Goal: Task Accomplishment & Management: Complete application form

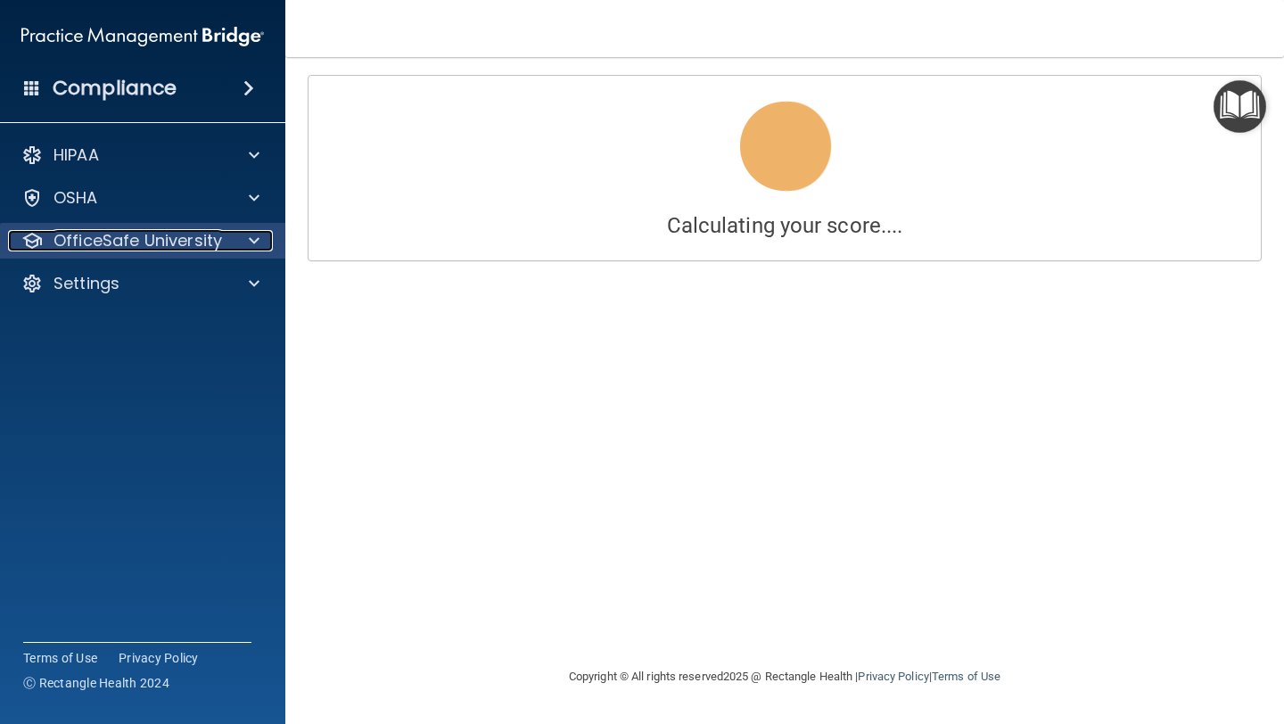
click at [176, 243] on p "OfficeSafe University" at bounding box center [137, 240] width 169 height 21
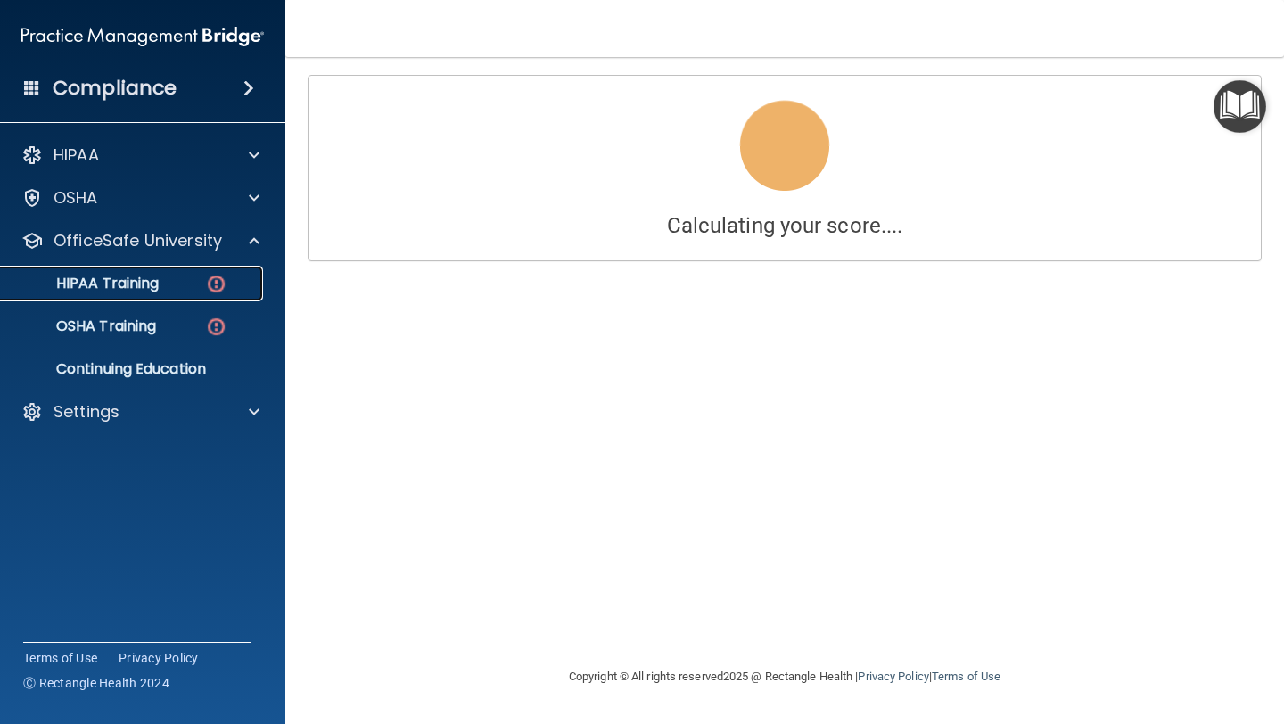
click at [179, 292] on div "HIPAA Training" at bounding box center [133, 284] width 243 height 18
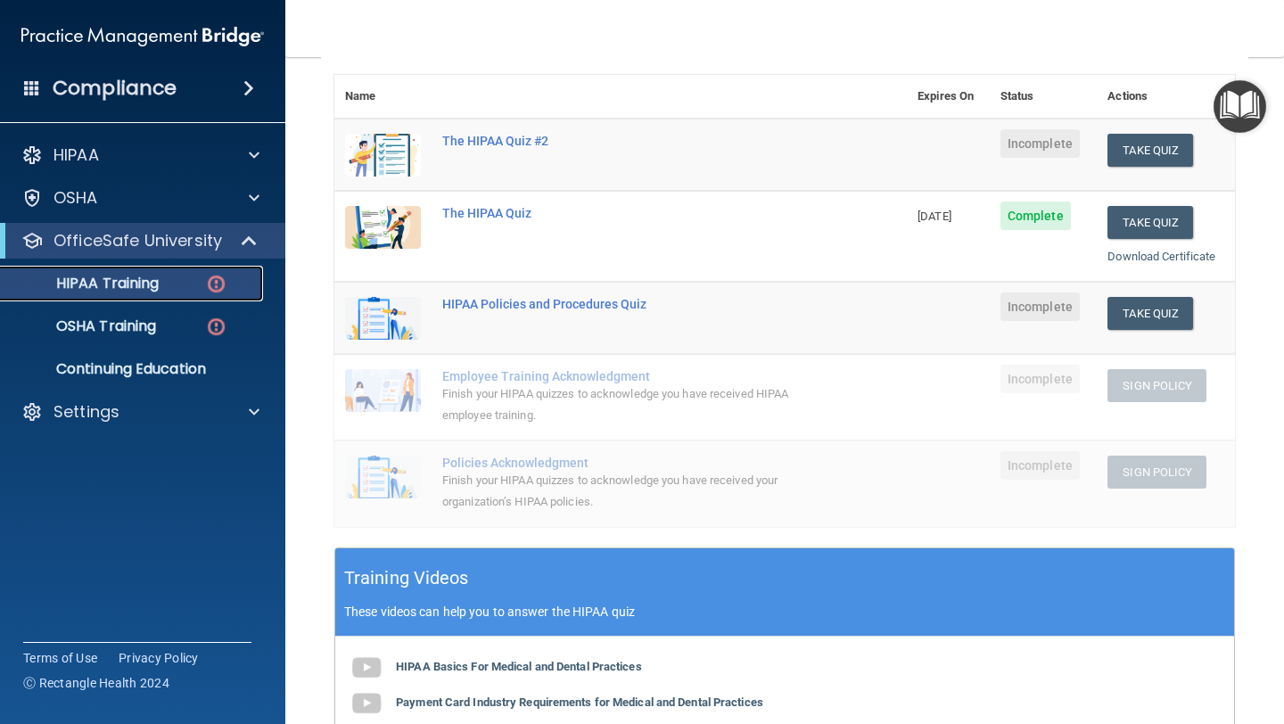
scroll to position [215, 0]
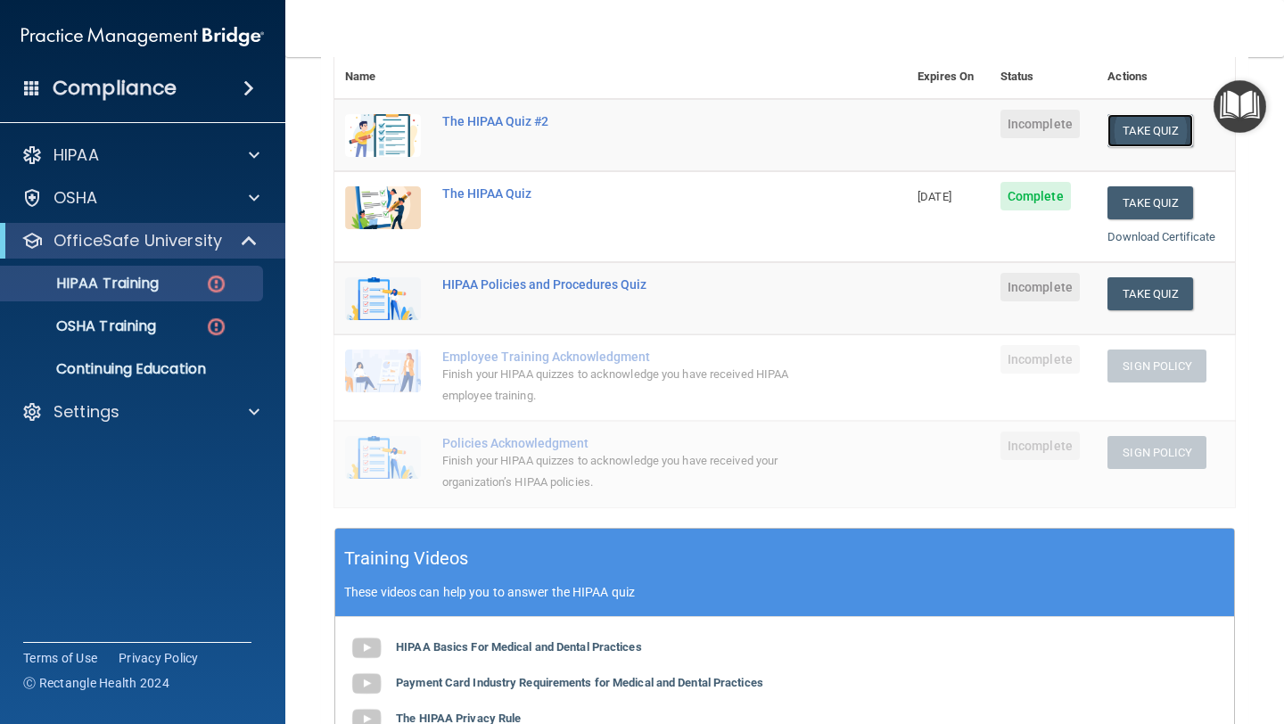
click at [1151, 132] on button "Take Quiz" at bounding box center [1150, 130] width 86 height 33
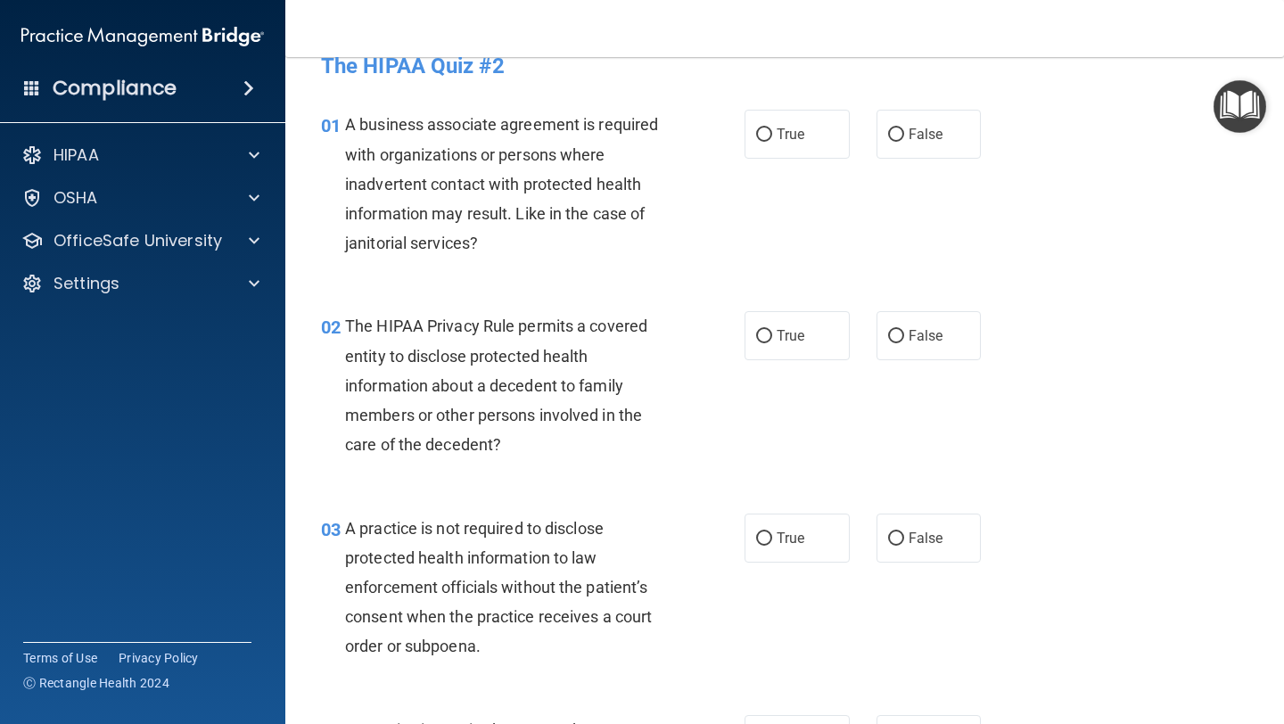
scroll to position [21, 0]
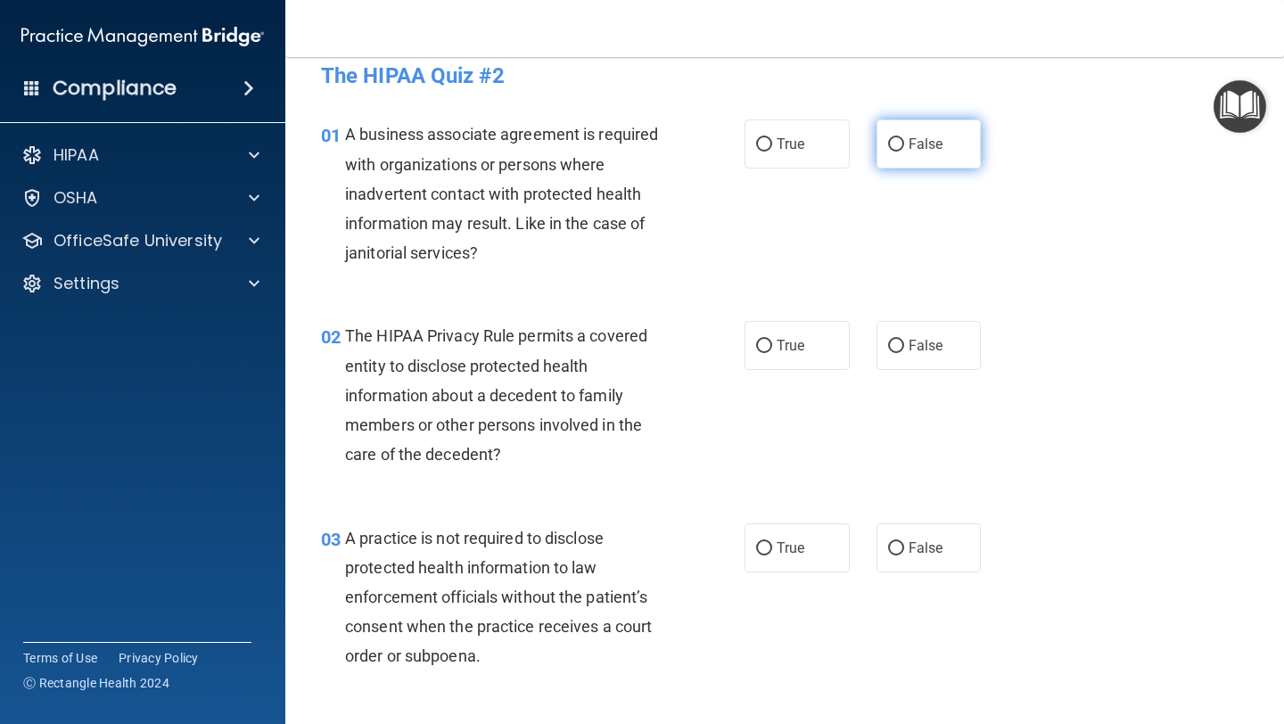
click at [933, 146] on span "False" at bounding box center [926, 144] width 35 height 17
click at [904, 146] on input "False" at bounding box center [896, 144] width 16 height 13
radio input "true"
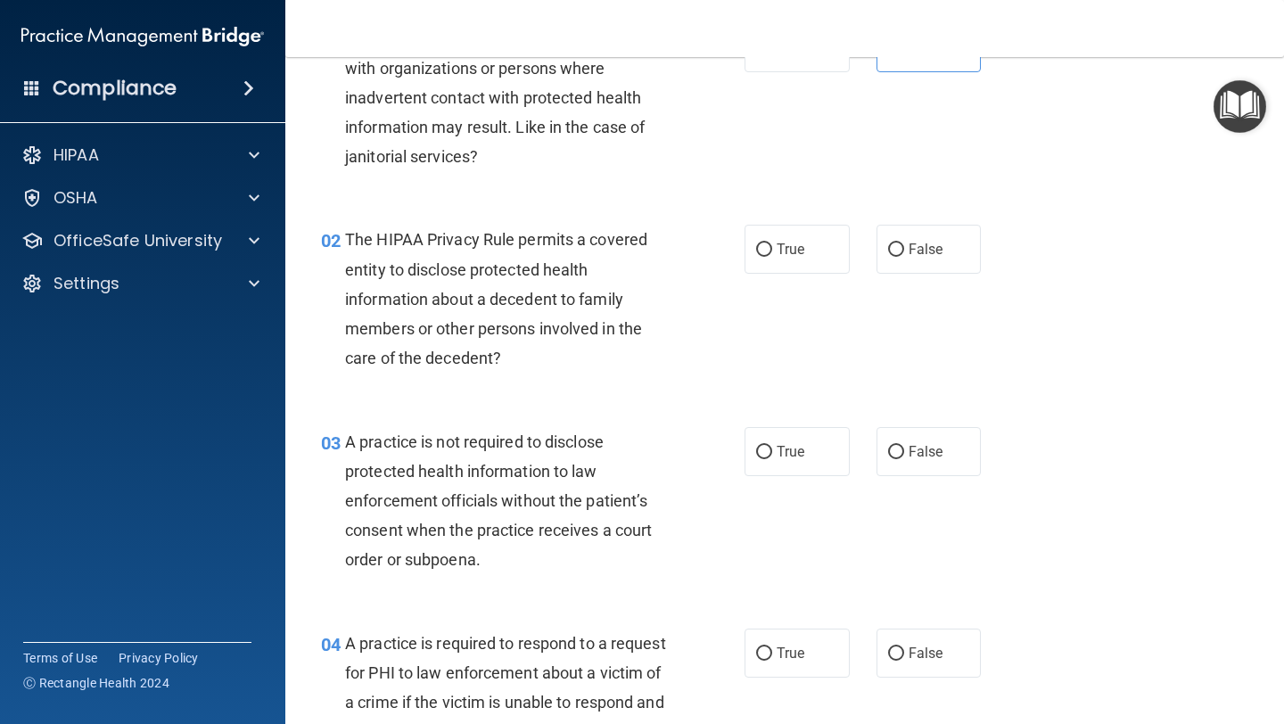
scroll to position [131, 0]
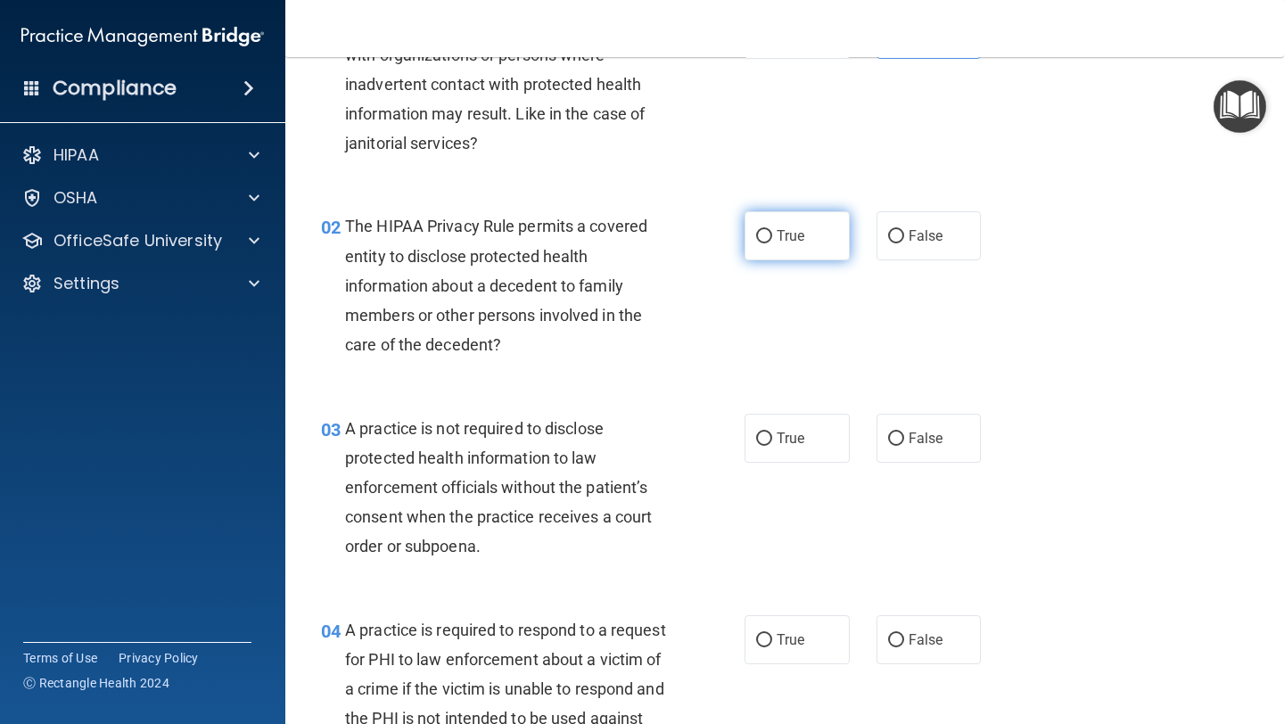
click at [777, 241] on span "True" at bounding box center [791, 235] width 28 height 17
click at [772, 241] on input "True" at bounding box center [764, 236] width 16 height 13
radio input "true"
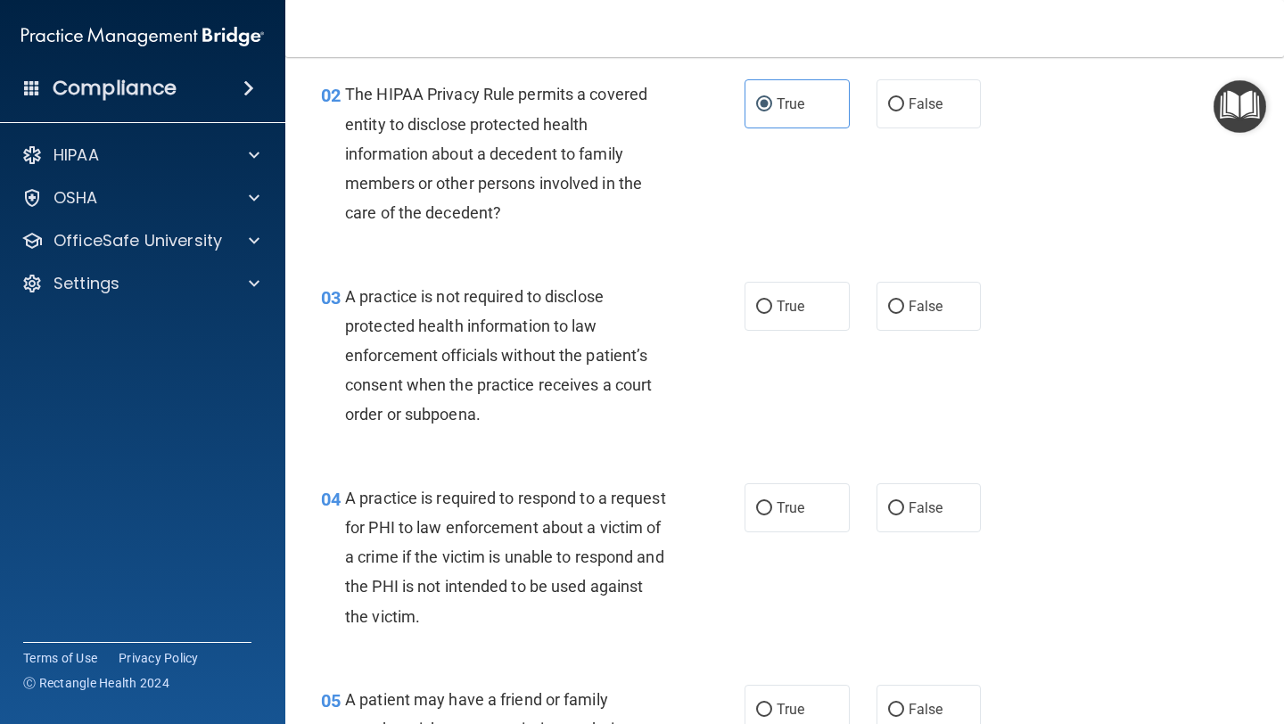
scroll to position [254, 0]
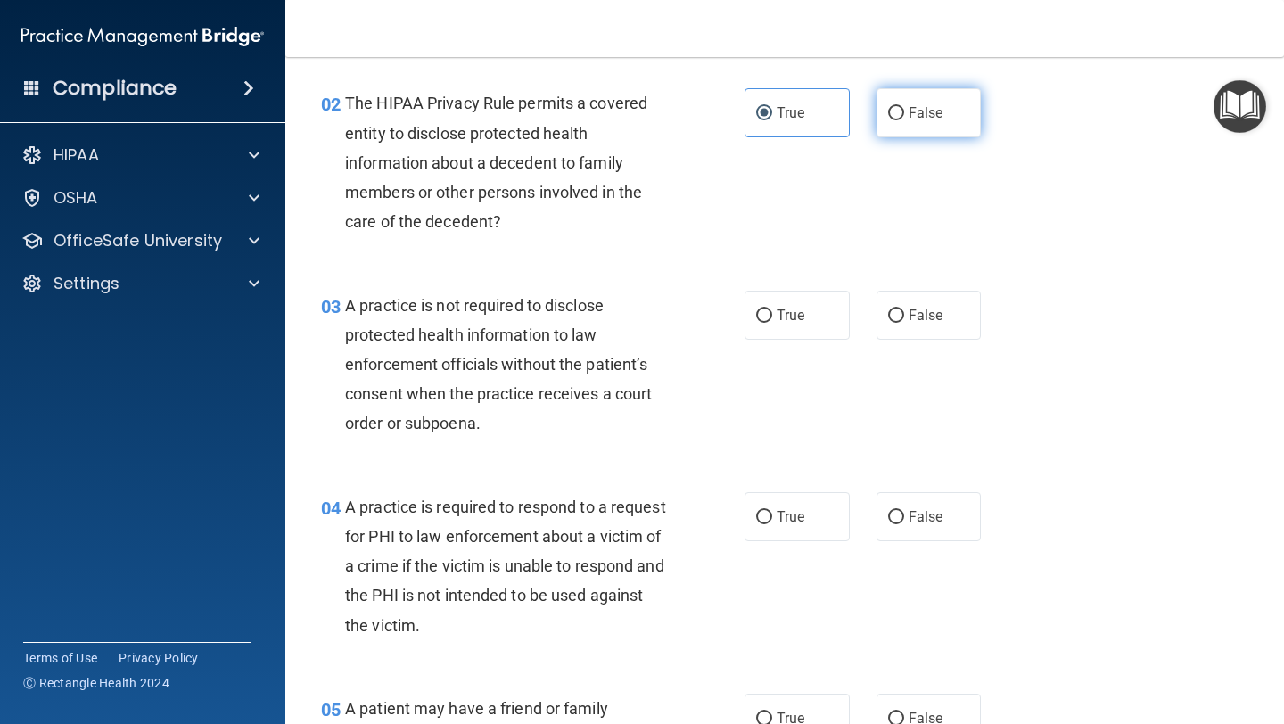
click at [924, 118] on span "False" at bounding box center [926, 112] width 35 height 17
click at [904, 118] on input "False" at bounding box center [896, 113] width 16 height 13
radio input "true"
radio input "false"
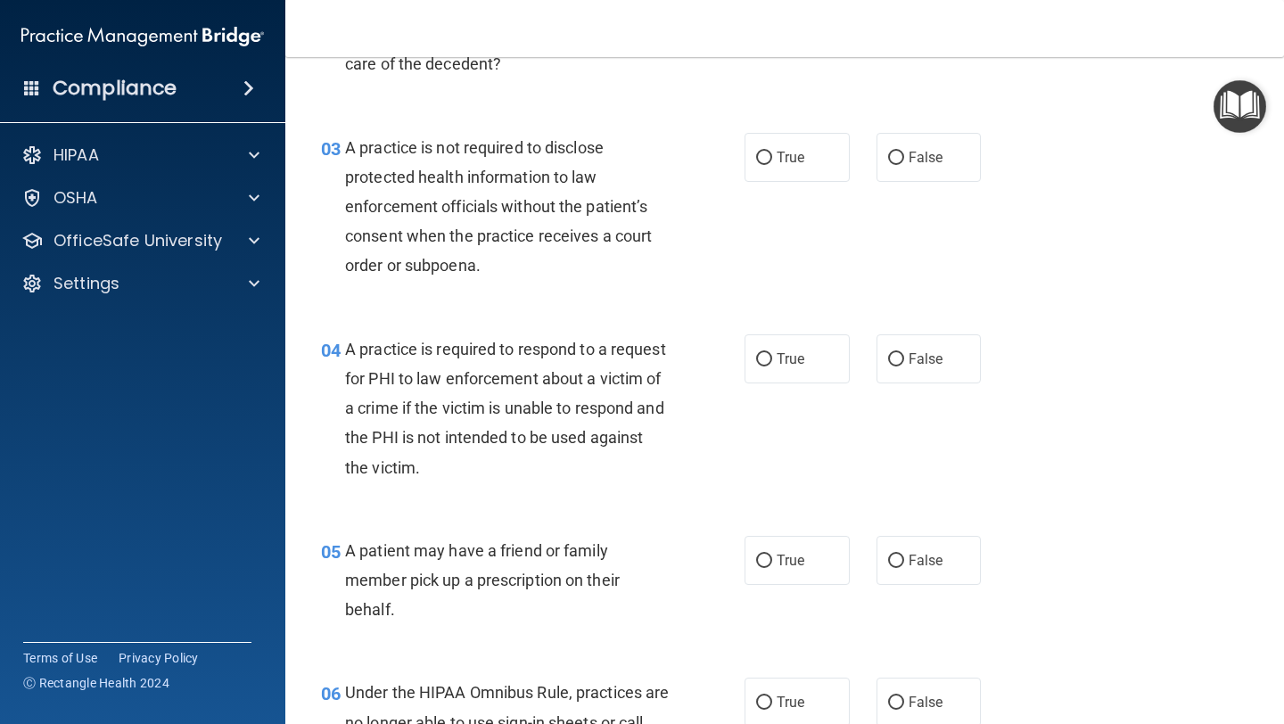
scroll to position [413, 0]
click at [917, 167] on label "False" at bounding box center [928, 156] width 105 height 49
click at [904, 164] on input "False" at bounding box center [896, 157] width 16 height 13
radio input "true"
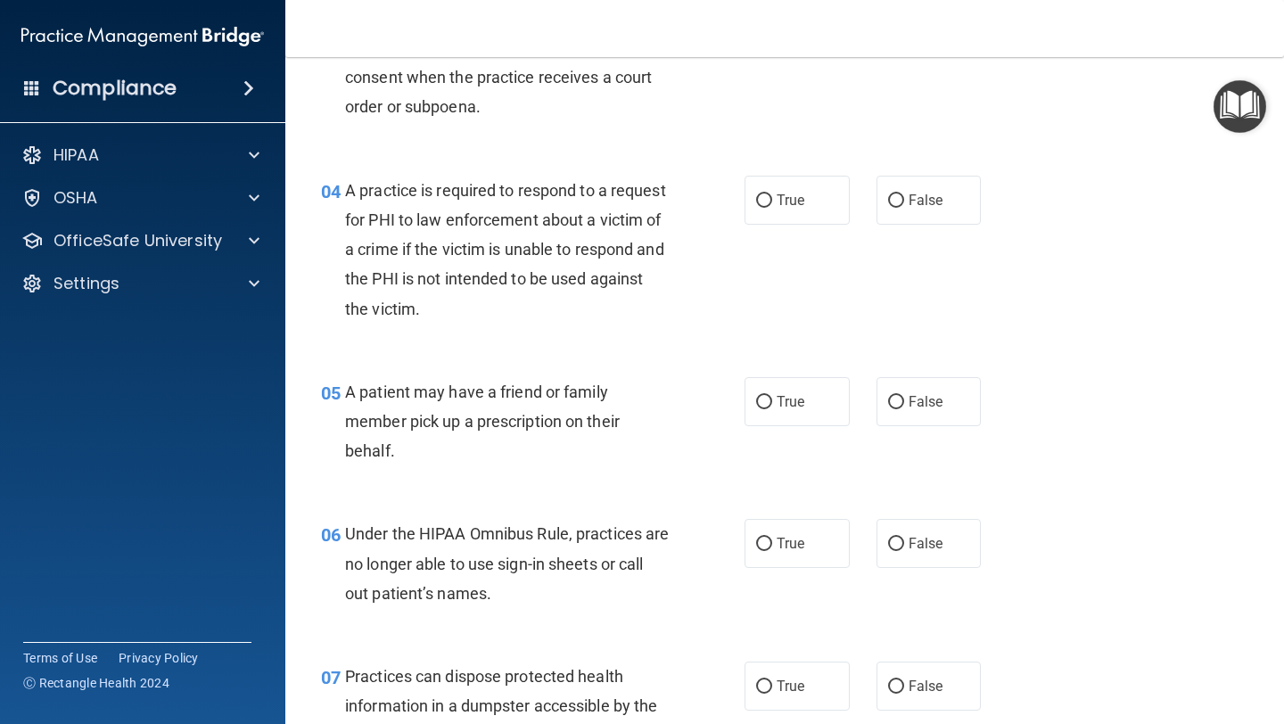
scroll to position [577, 0]
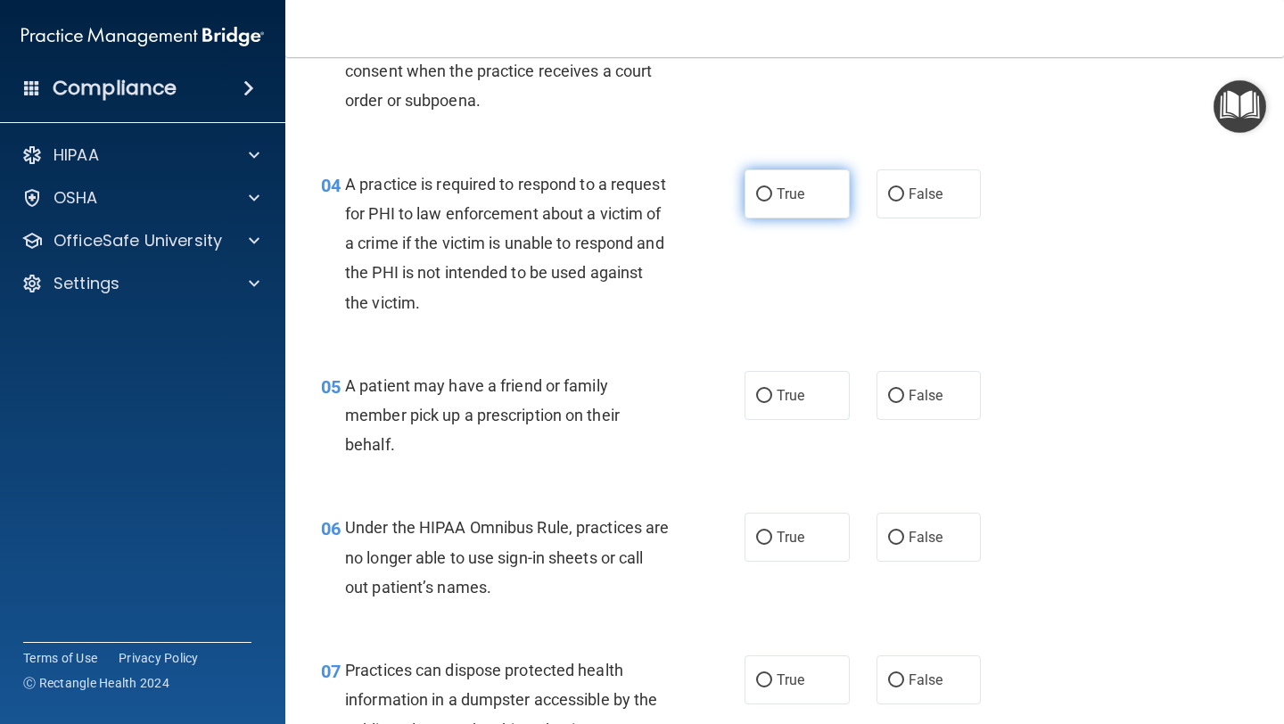
click at [808, 191] on label "True" at bounding box center [796, 193] width 105 height 49
click at [772, 191] on input "True" at bounding box center [764, 194] width 16 height 13
radio input "true"
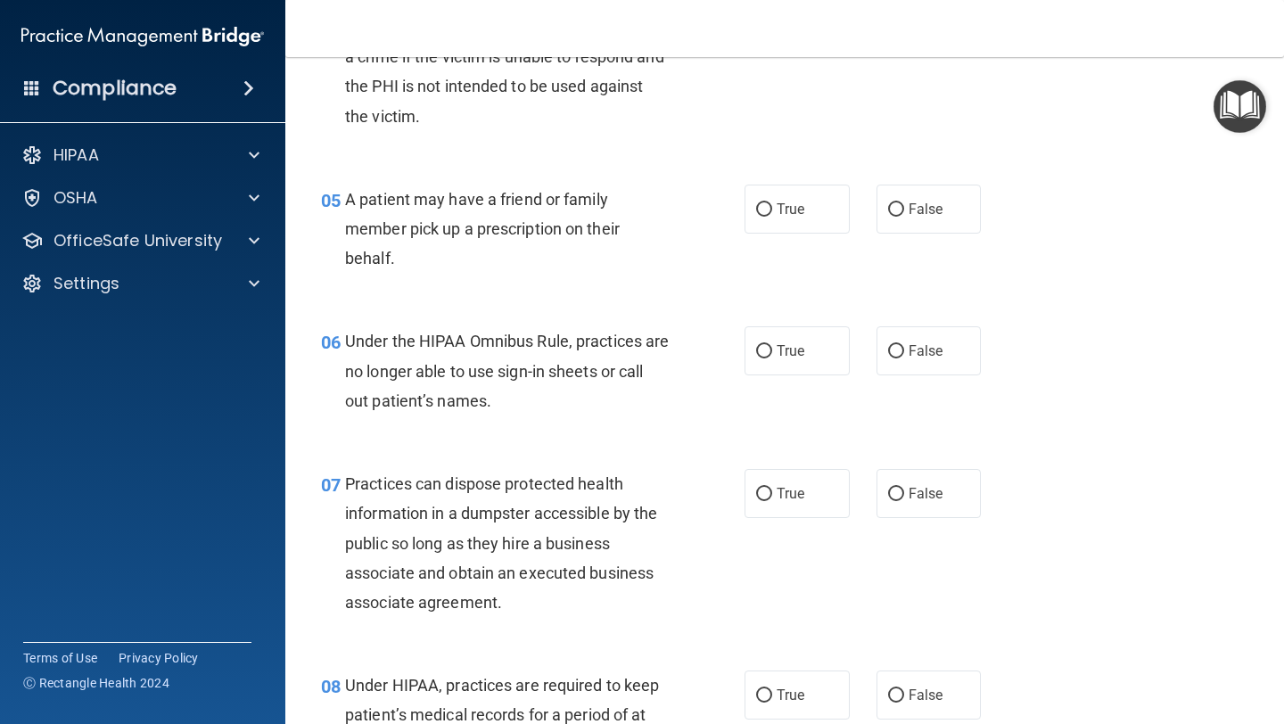
scroll to position [761, 0]
click at [975, 214] on label "False" at bounding box center [928, 210] width 105 height 49
click at [904, 214] on input "False" at bounding box center [896, 211] width 16 height 13
radio input "true"
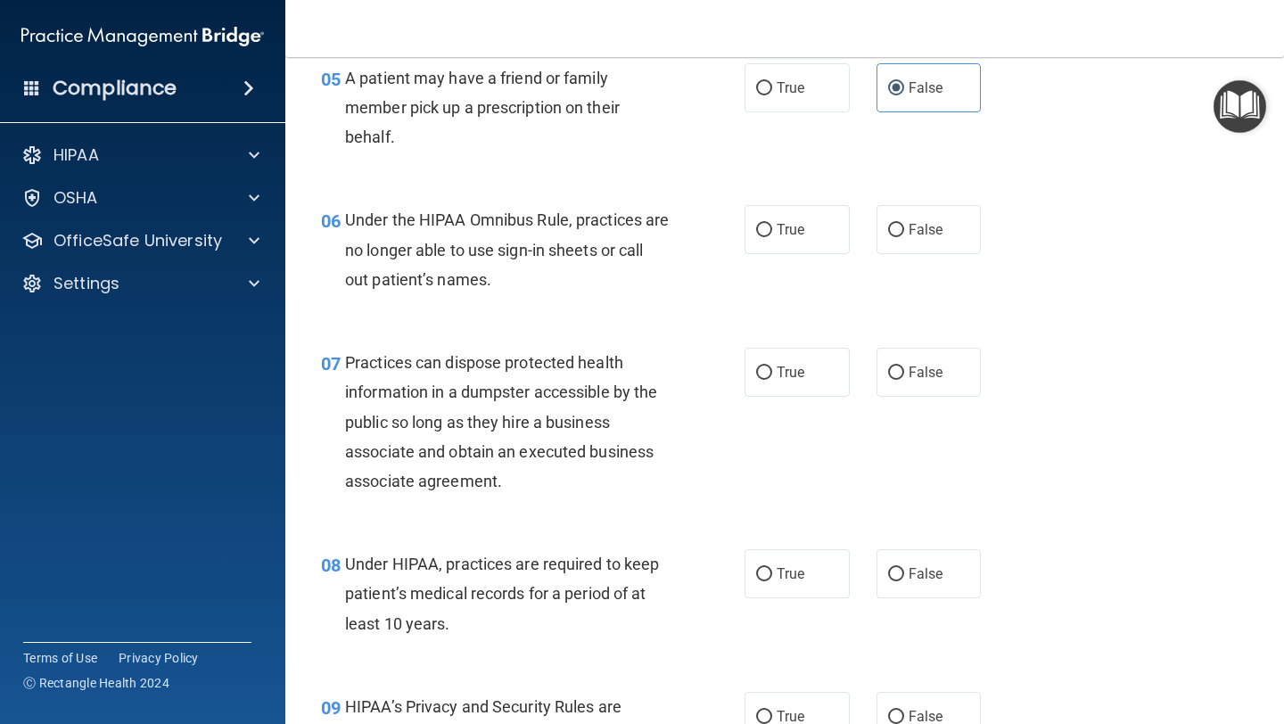
scroll to position [892, 0]
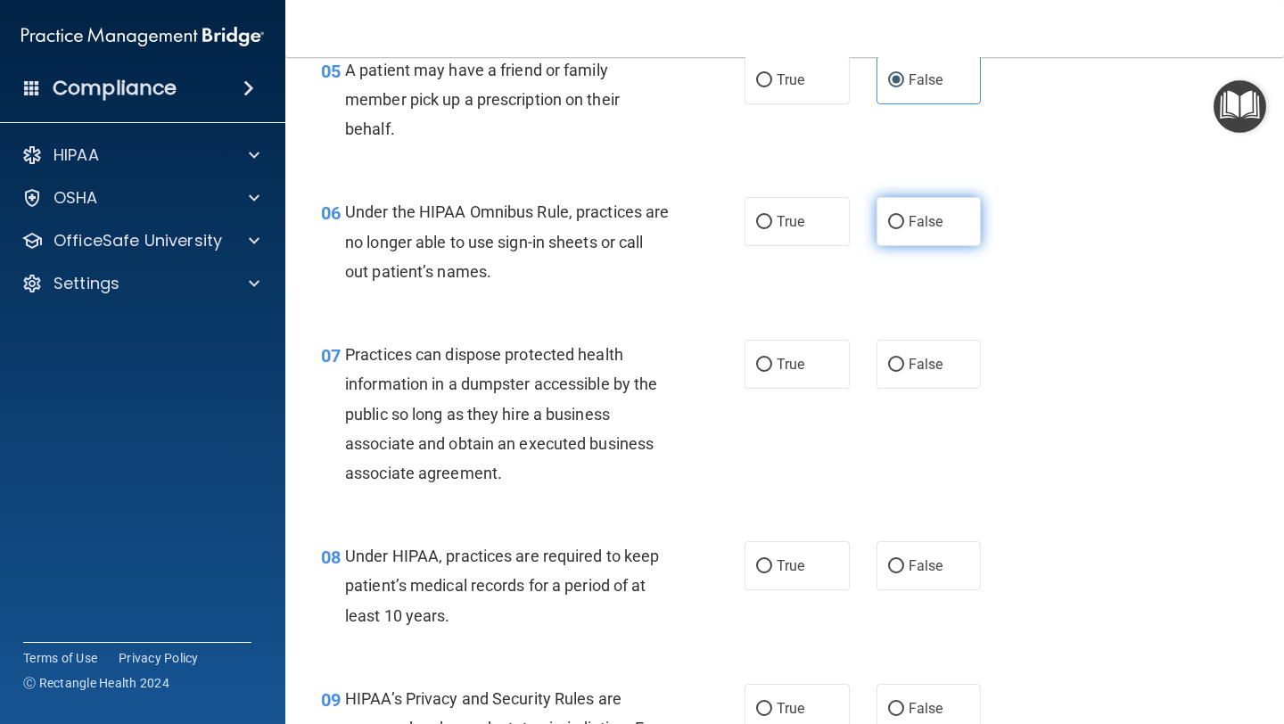
click at [914, 215] on span "False" at bounding box center [926, 221] width 35 height 17
click at [904, 216] on input "False" at bounding box center [896, 222] width 16 height 13
radio input "true"
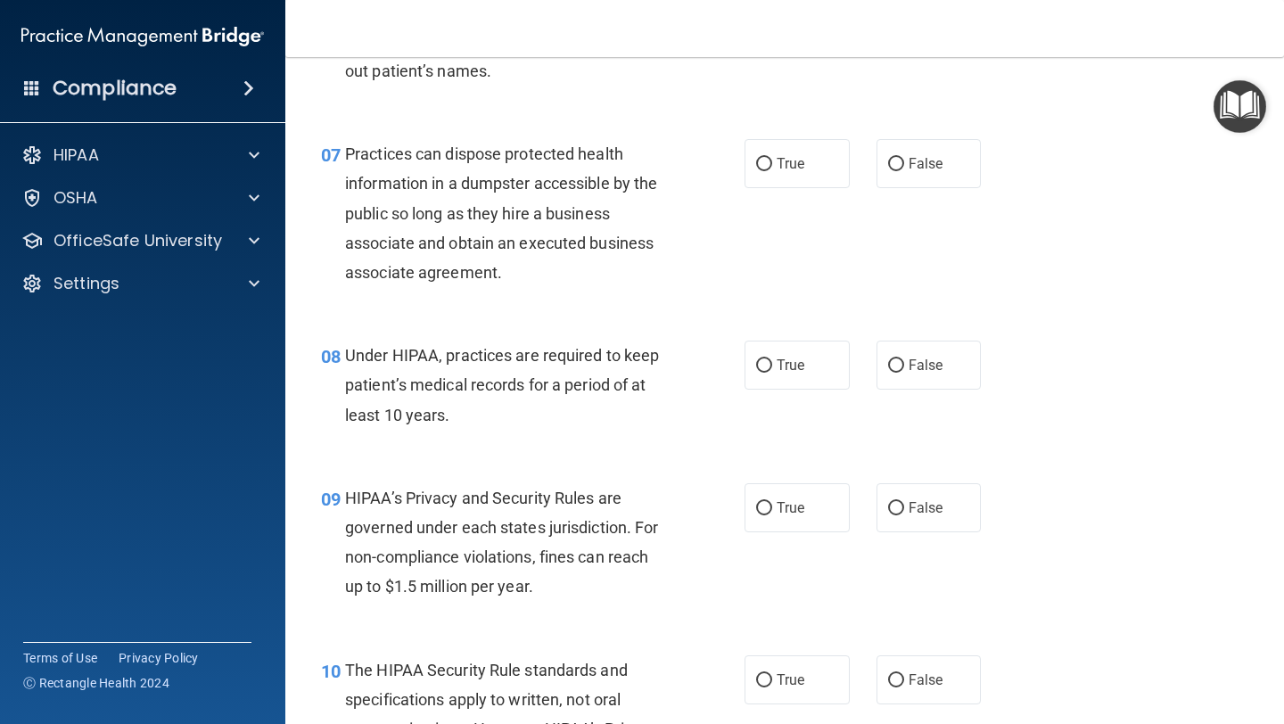
scroll to position [1094, 0]
click at [920, 160] on span "False" at bounding box center [926, 162] width 35 height 17
click at [904, 160] on input "False" at bounding box center [896, 163] width 16 height 13
radio input "true"
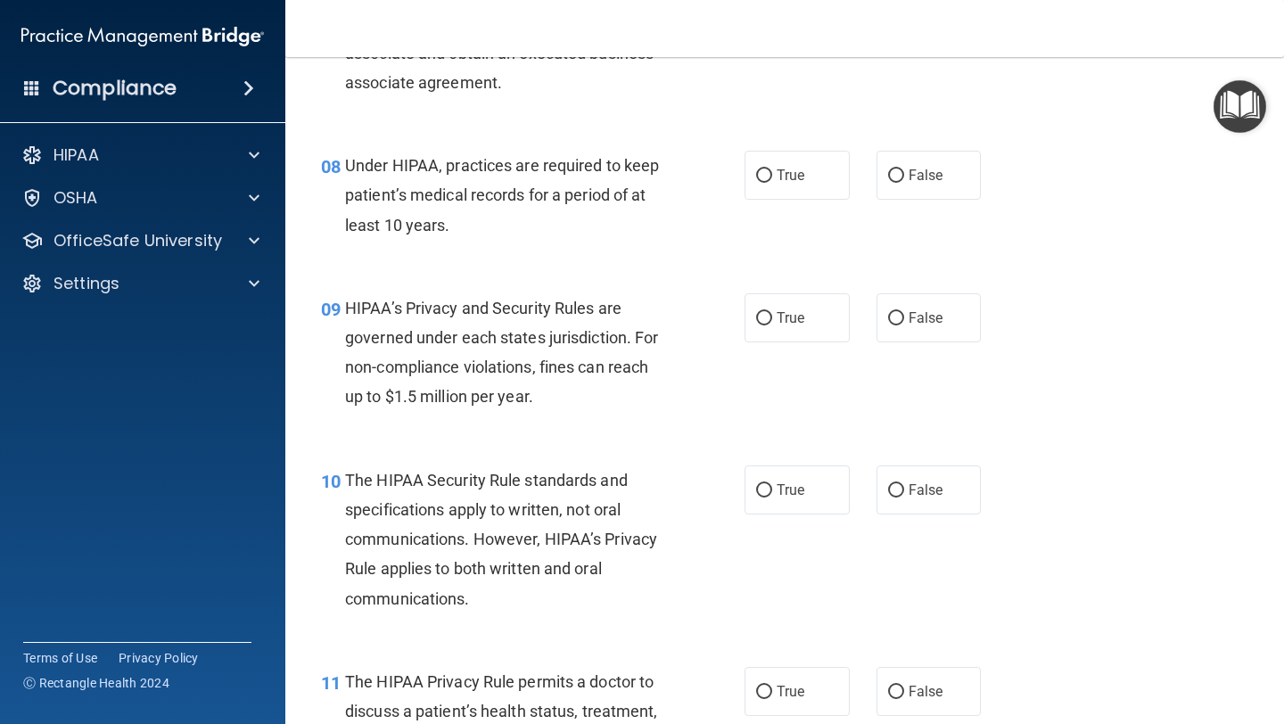
scroll to position [1294, 0]
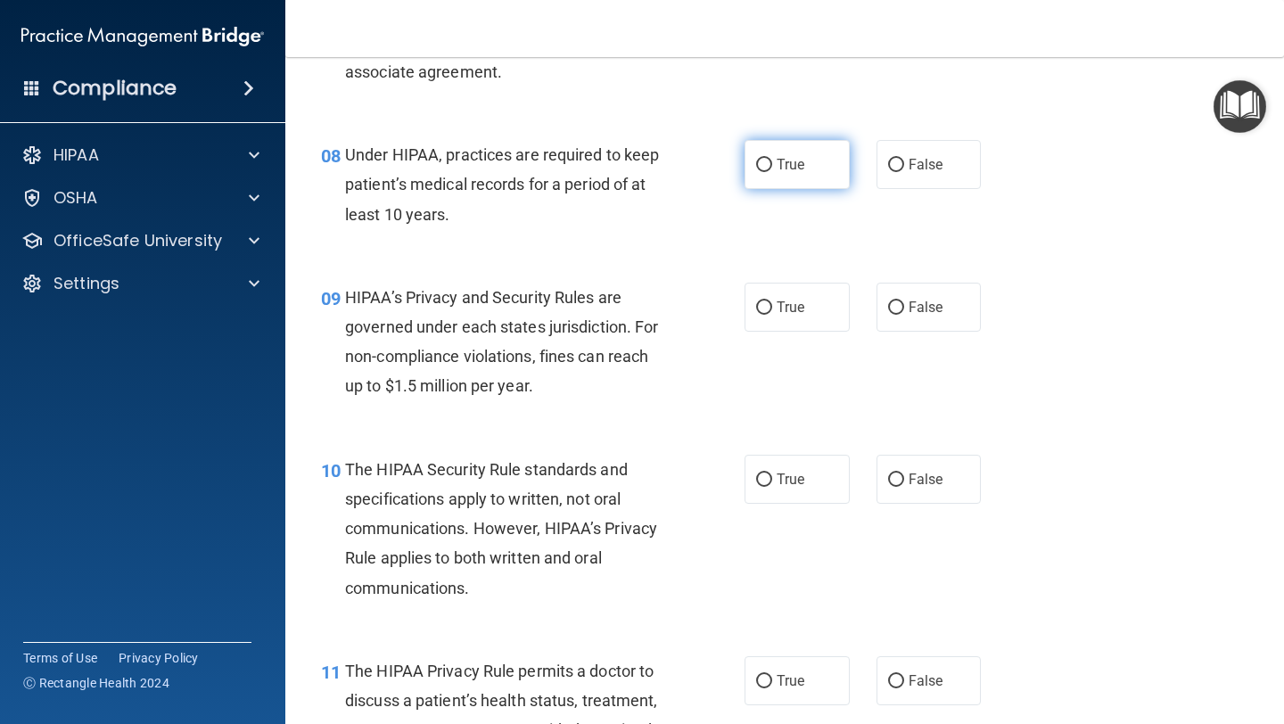
click at [805, 160] on label "True" at bounding box center [796, 164] width 105 height 49
click at [772, 160] on input "True" at bounding box center [764, 165] width 16 height 13
radio input "true"
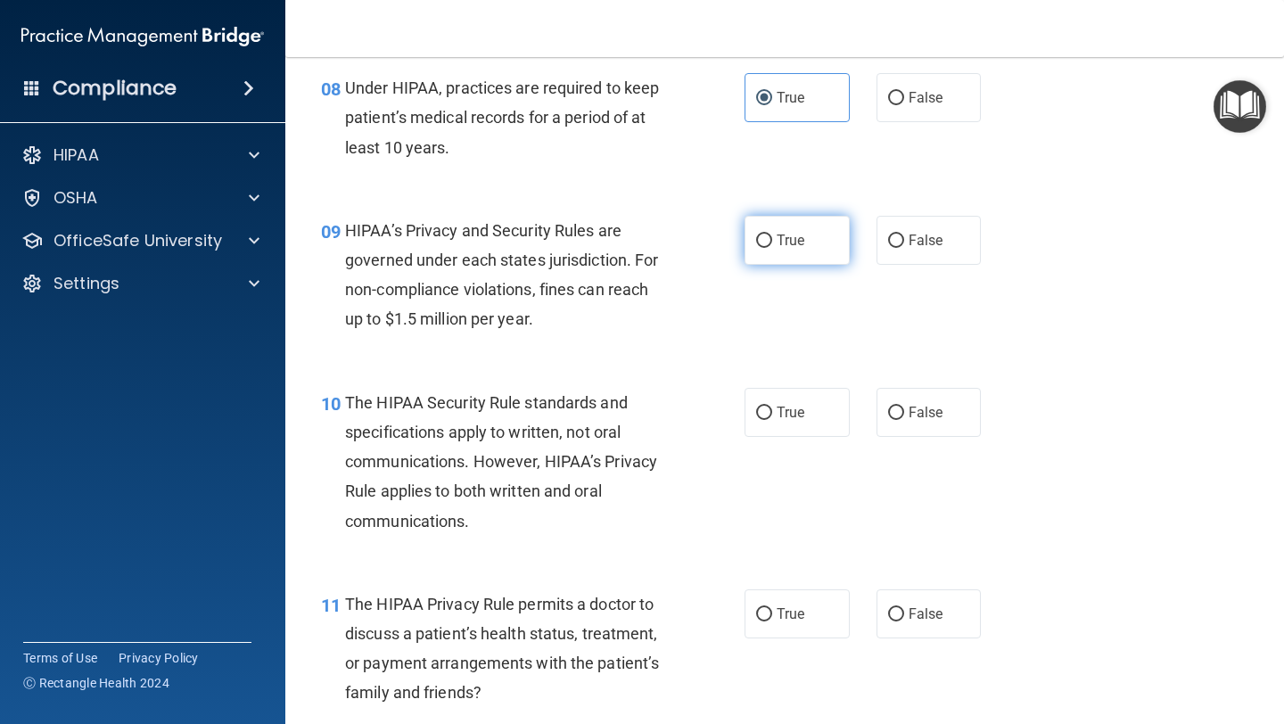
click at [769, 245] on input "True" at bounding box center [764, 240] width 16 height 13
radio input "true"
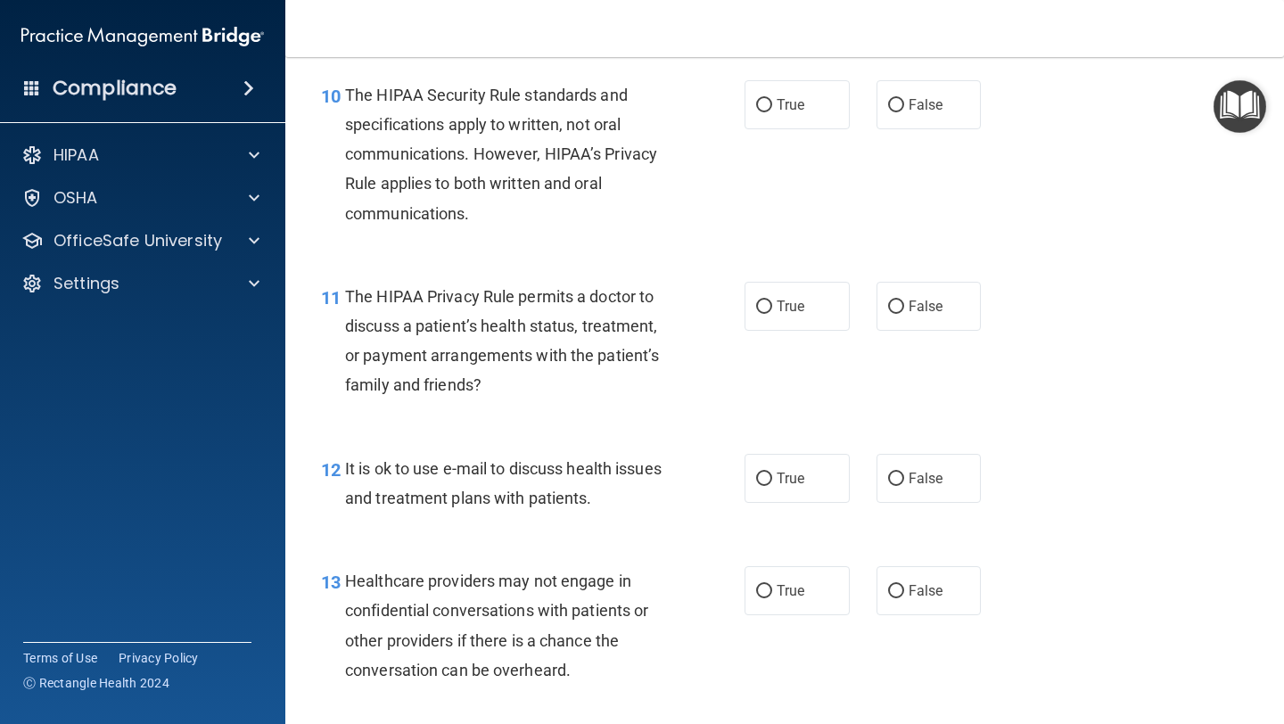
scroll to position [1670, 0]
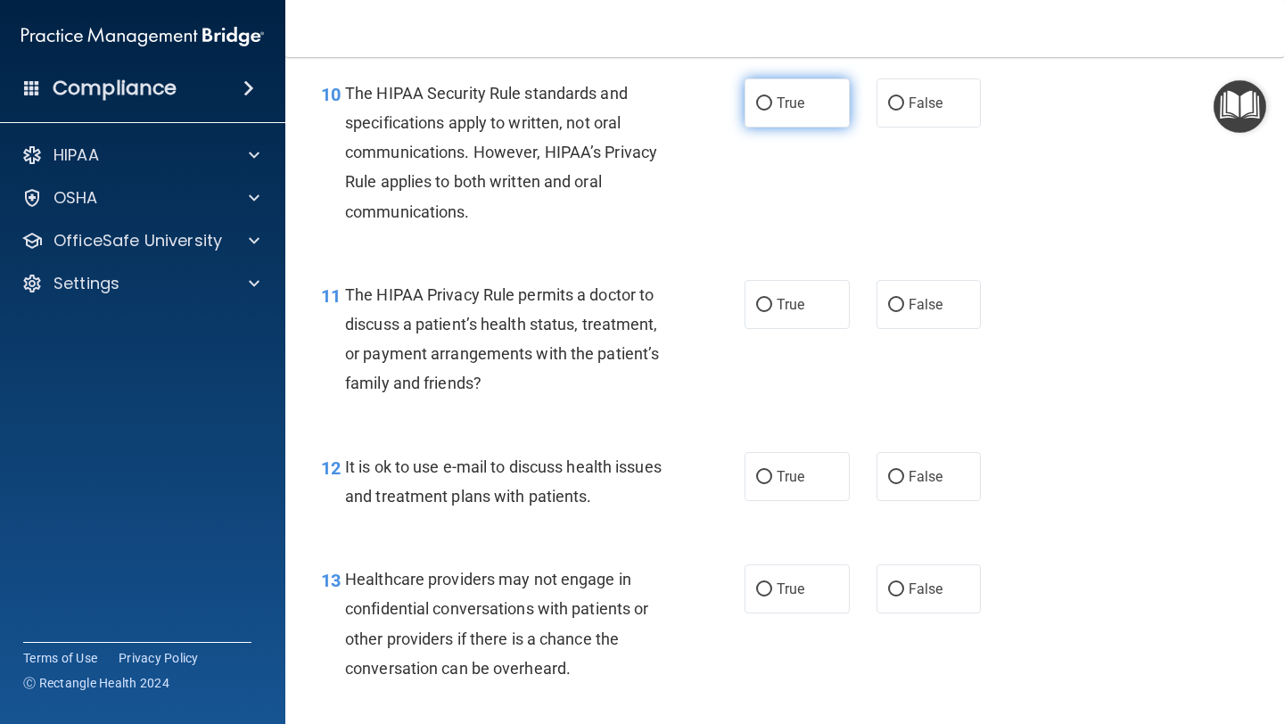
click at [824, 116] on label "True" at bounding box center [796, 102] width 105 height 49
click at [772, 111] on input "True" at bounding box center [764, 103] width 16 height 13
radio input "true"
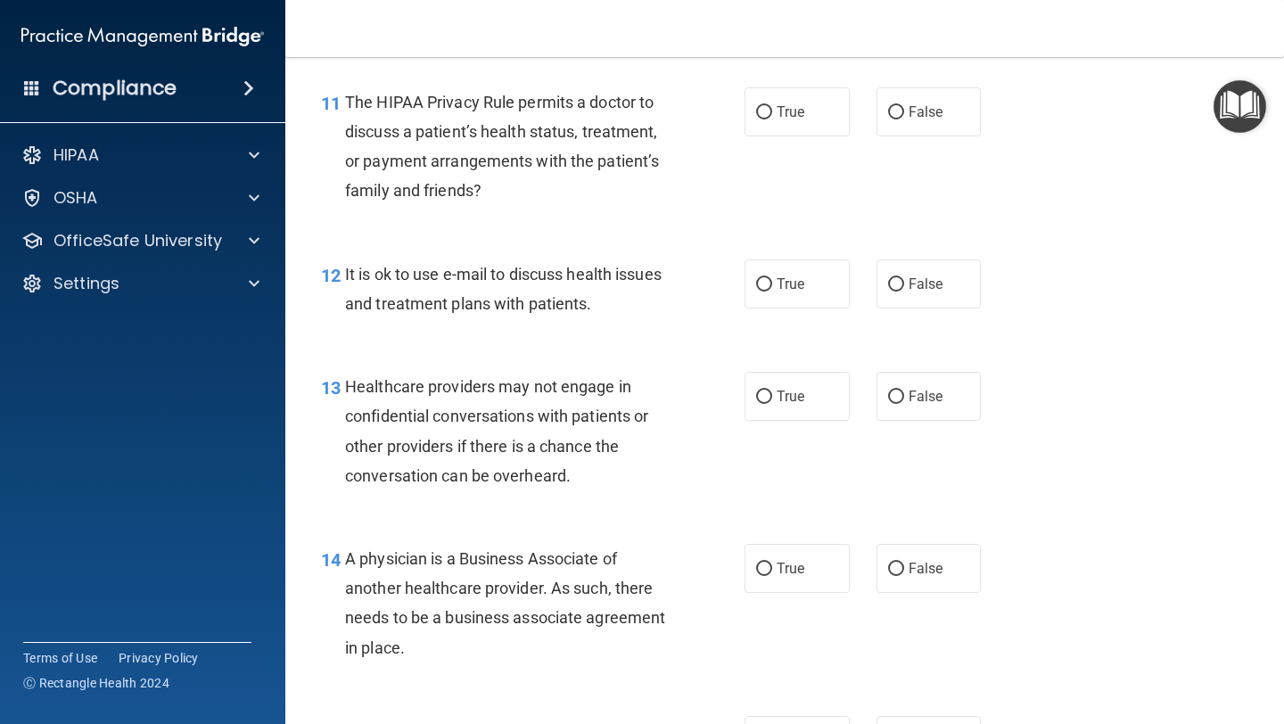
scroll to position [1872, 0]
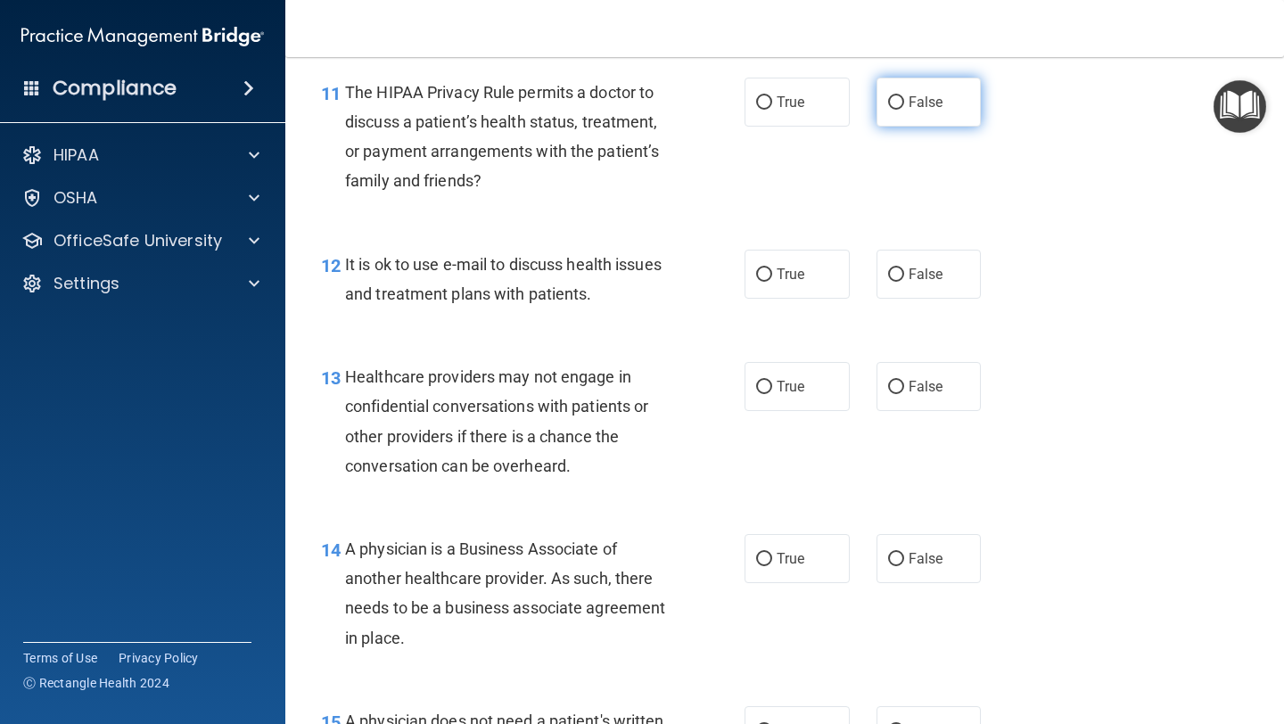
click at [936, 123] on label "False" at bounding box center [928, 102] width 105 height 49
click at [904, 110] on input "False" at bounding box center [896, 102] width 16 height 13
radio input "true"
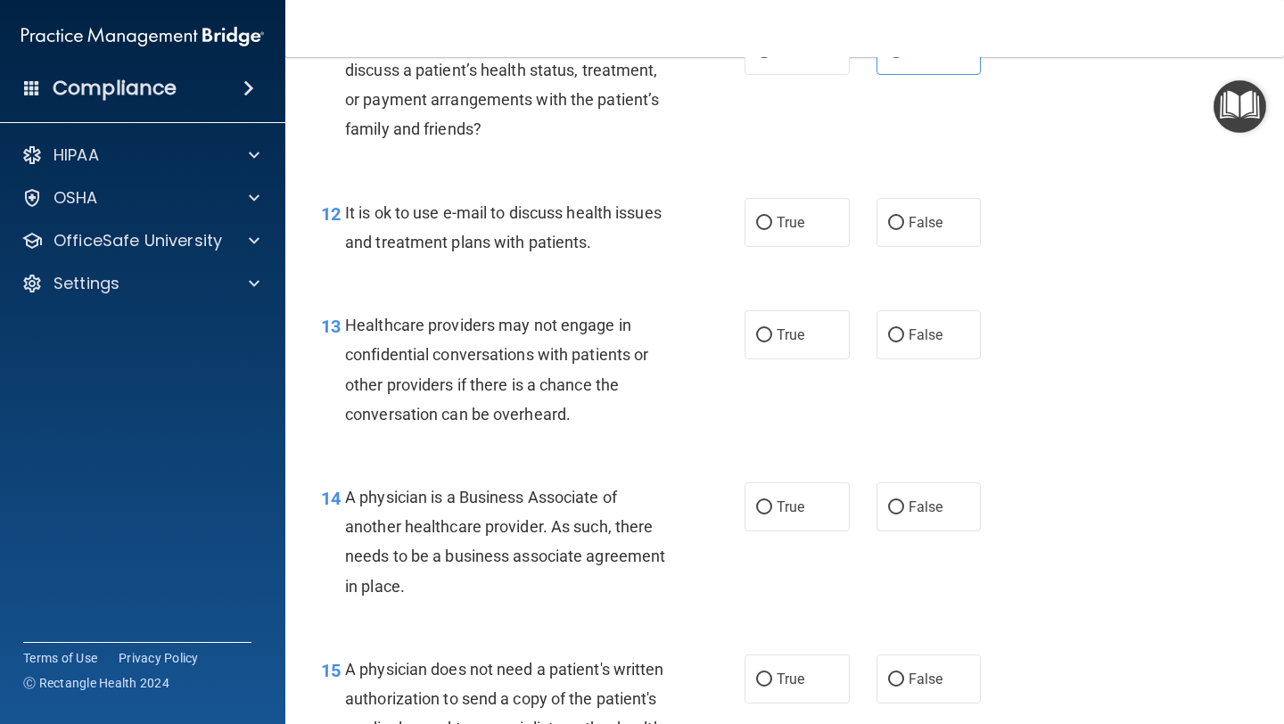
scroll to position [1940, 0]
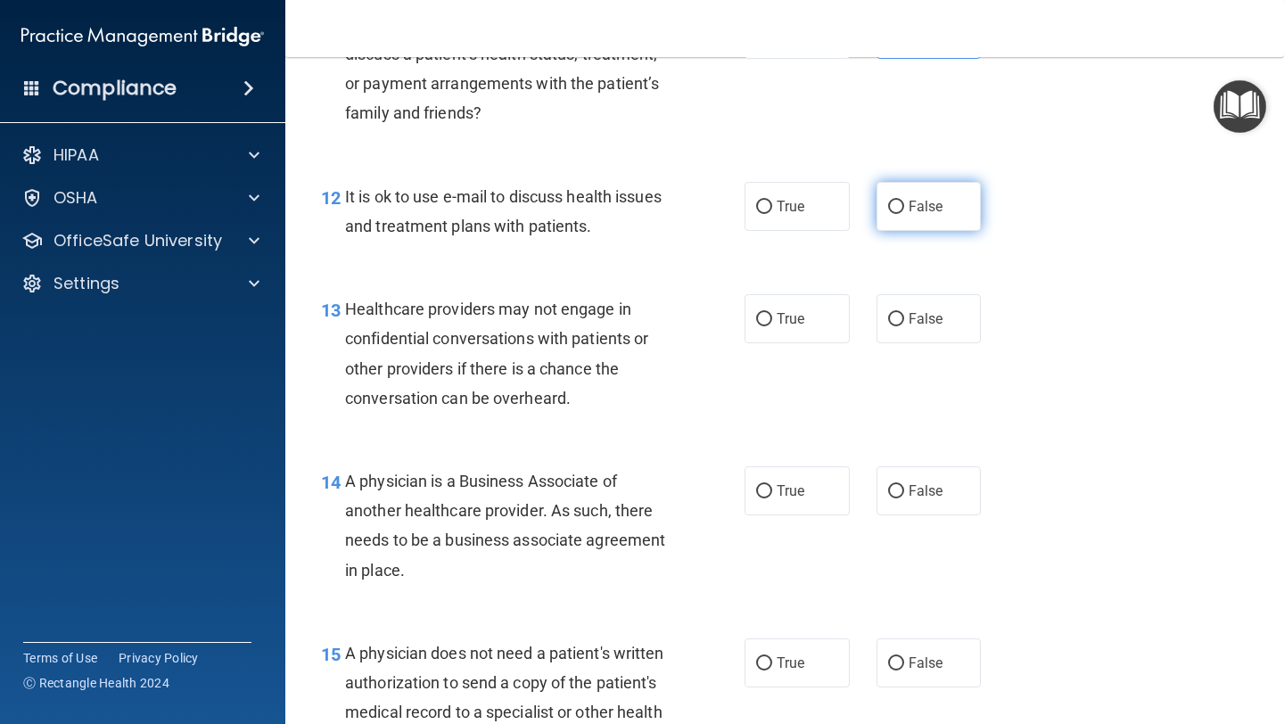
click at [939, 203] on span "False" at bounding box center [926, 206] width 35 height 17
click at [904, 203] on input "False" at bounding box center [896, 207] width 16 height 13
radio input "true"
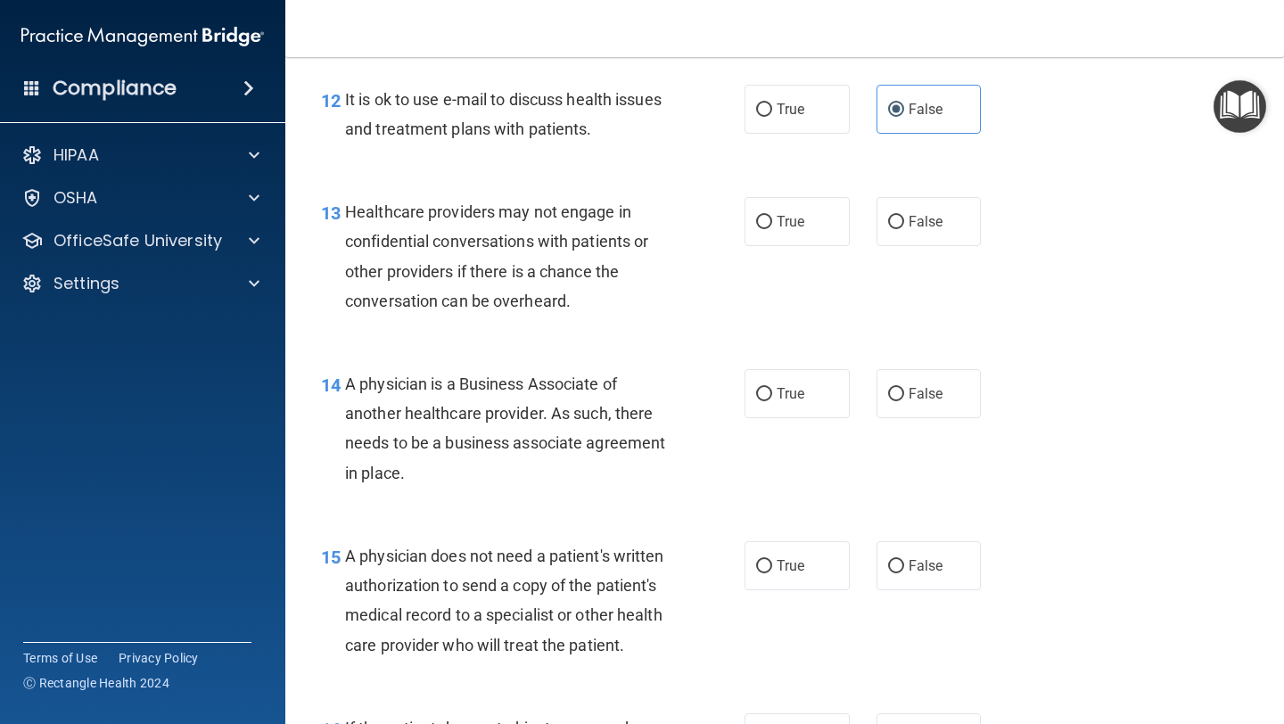
scroll to position [2038, 0]
click at [782, 208] on label "True" at bounding box center [796, 220] width 105 height 49
click at [772, 215] on input "True" at bounding box center [764, 221] width 16 height 13
radio input "true"
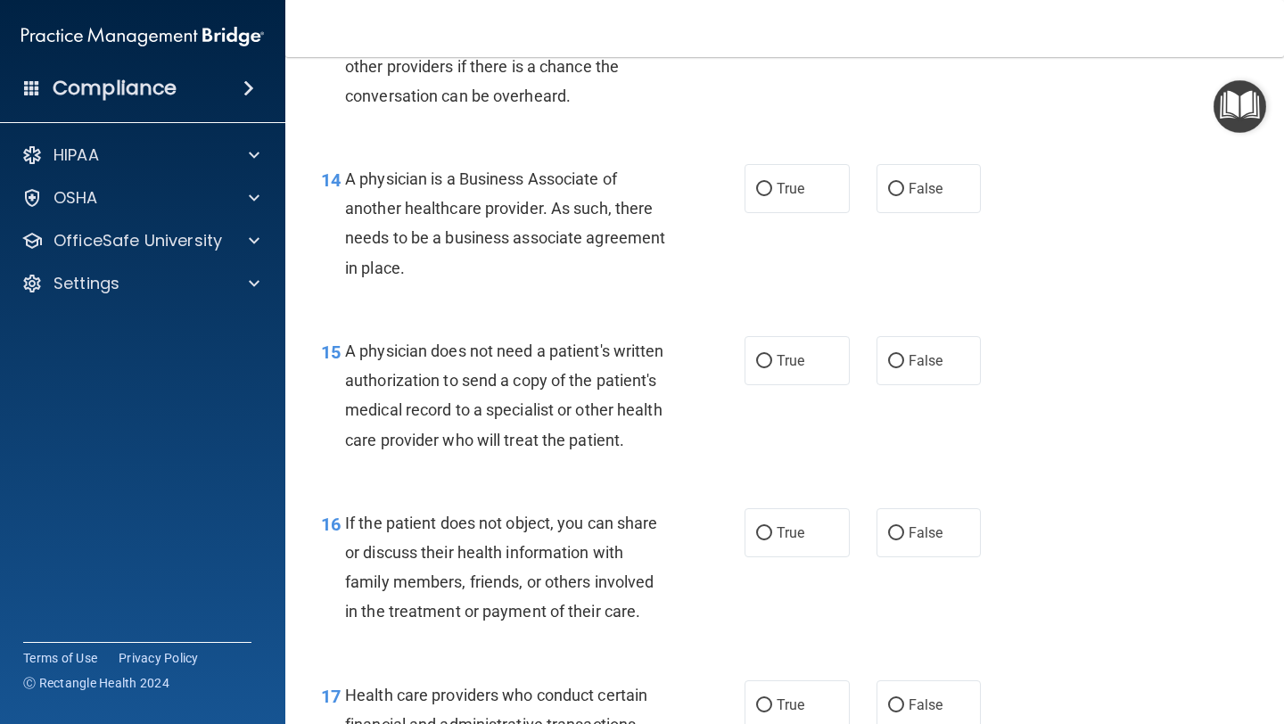
scroll to position [2244, 0]
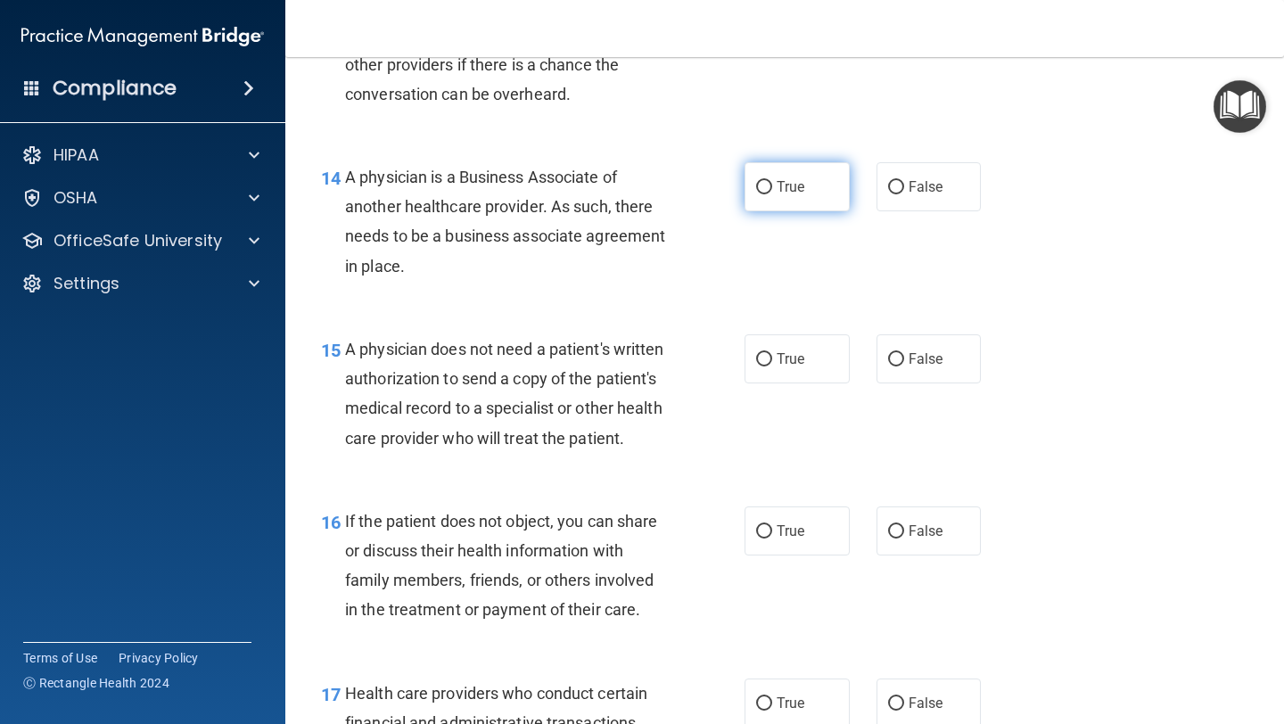
click at [815, 177] on label "True" at bounding box center [796, 186] width 105 height 49
click at [772, 181] on input "True" at bounding box center [764, 187] width 16 height 13
radio input "true"
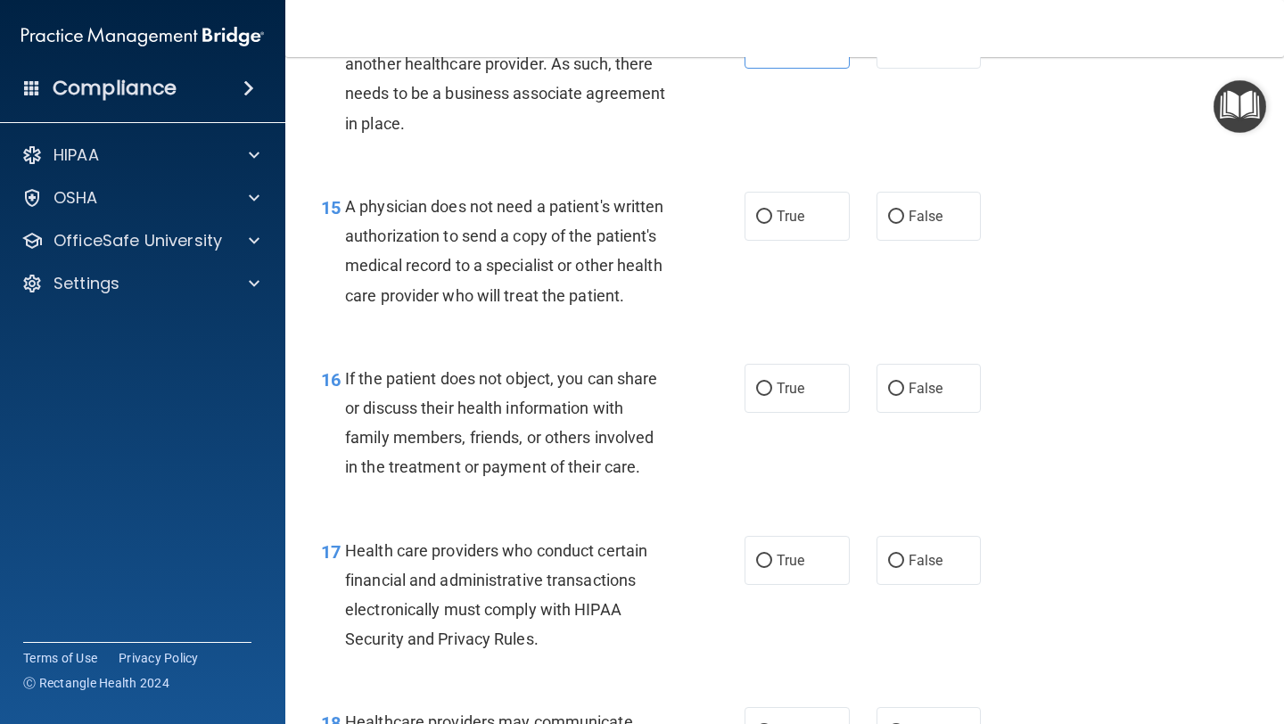
scroll to position [2403, 0]
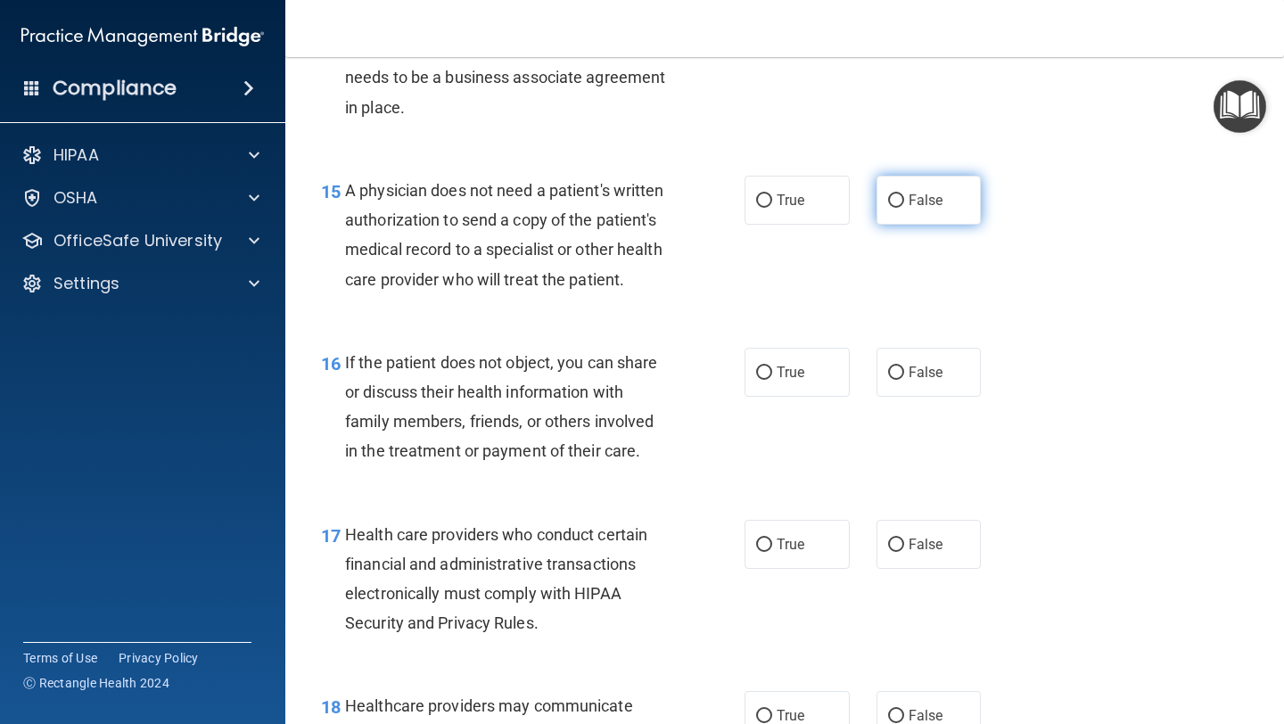
click at [928, 216] on label "False" at bounding box center [928, 200] width 105 height 49
click at [904, 208] on input "False" at bounding box center [896, 200] width 16 height 13
radio input "true"
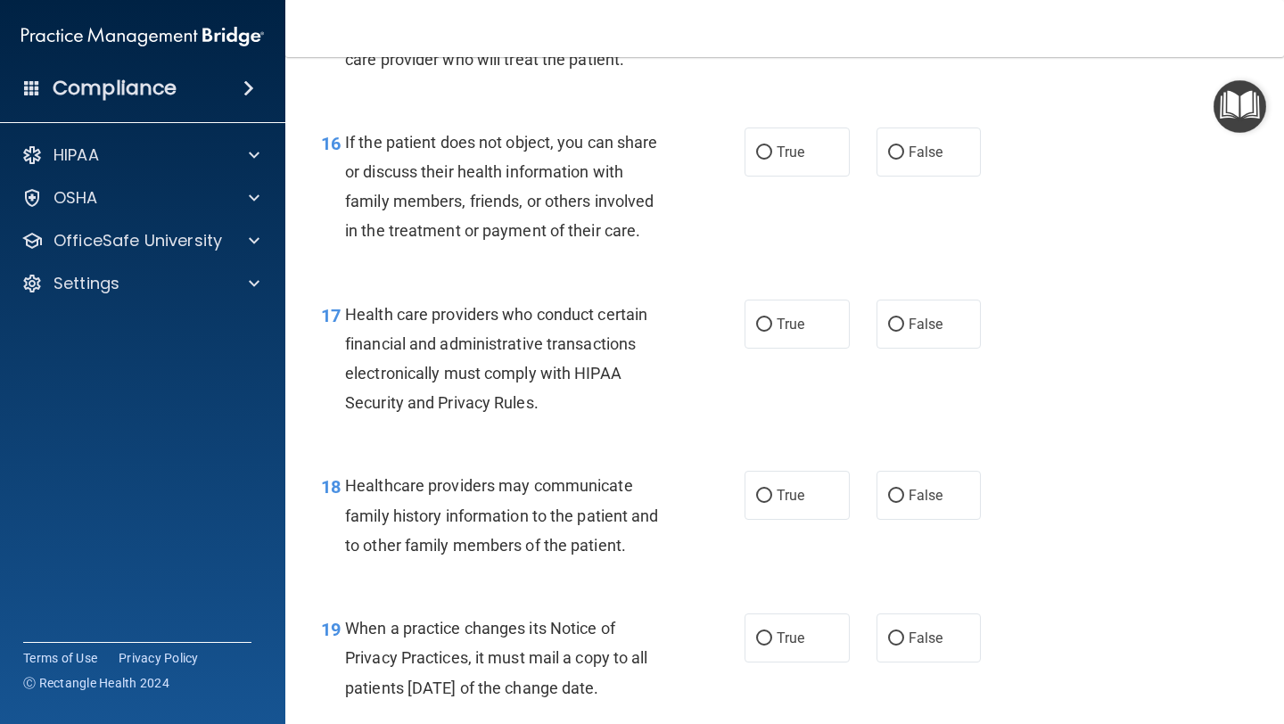
scroll to position [2624, 0]
click at [810, 145] on label "True" at bounding box center [796, 151] width 105 height 49
click at [772, 145] on input "True" at bounding box center [764, 151] width 16 height 13
radio input "true"
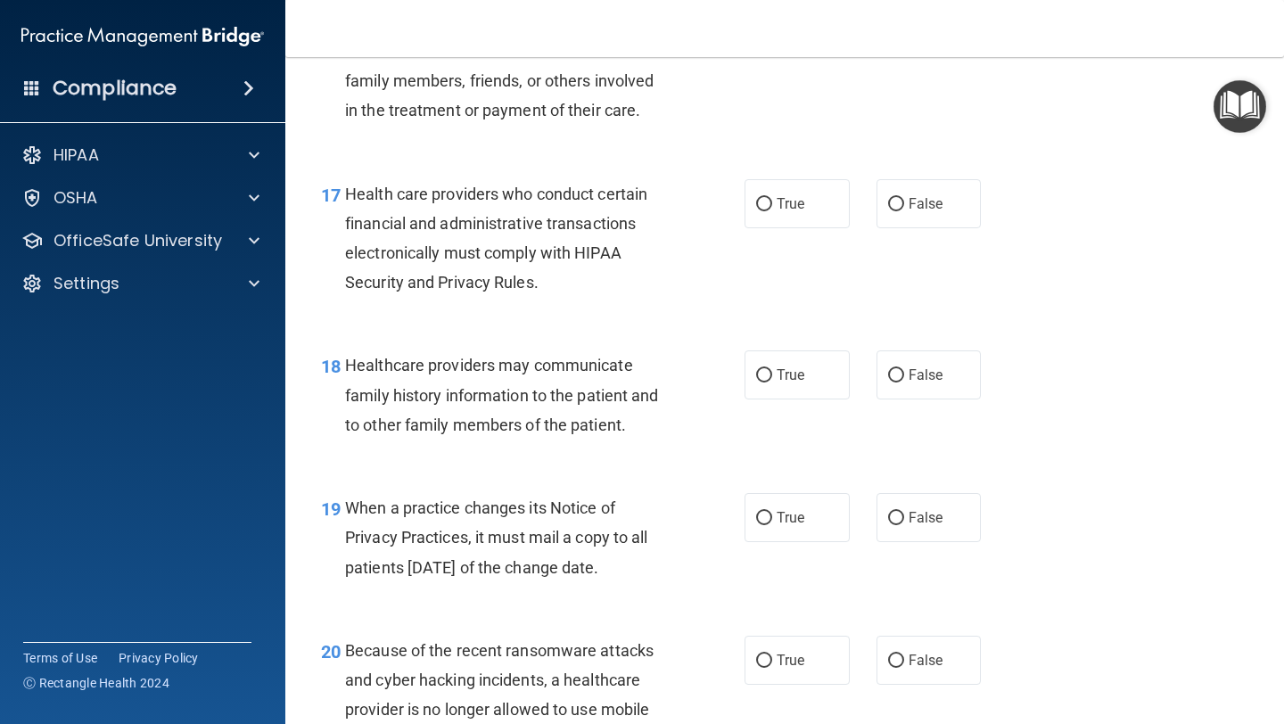
scroll to position [2747, 0]
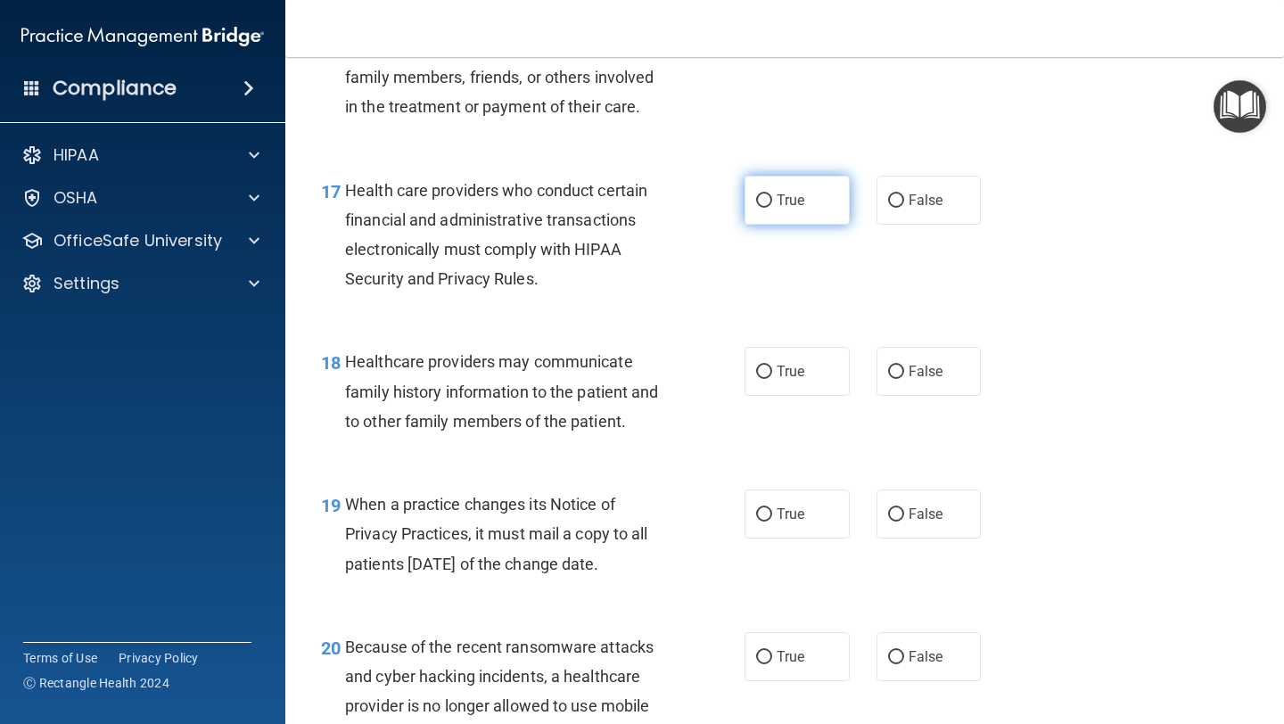
click at [793, 188] on label "True" at bounding box center [796, 200] width 105 height 49
click at [772, 194] on input "True" at bounding box center [764, 200] width 16 height 13
radio input "true"
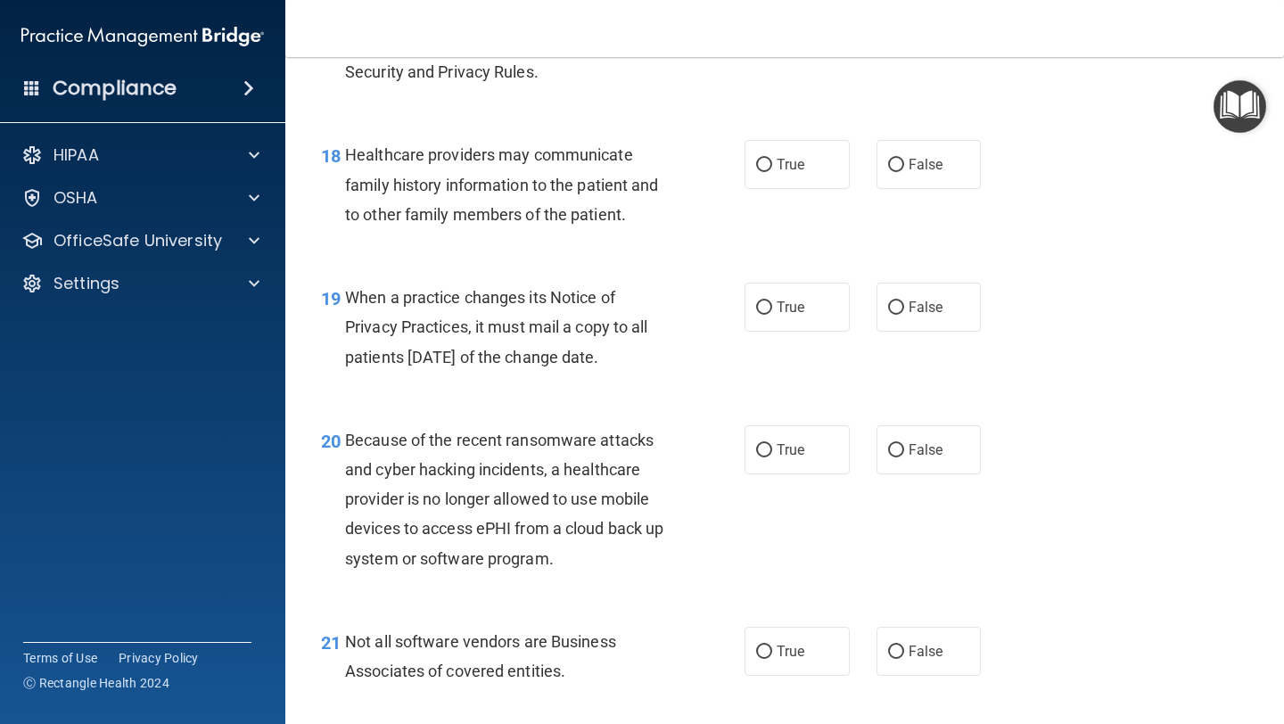
scroll to position [2956, 0]
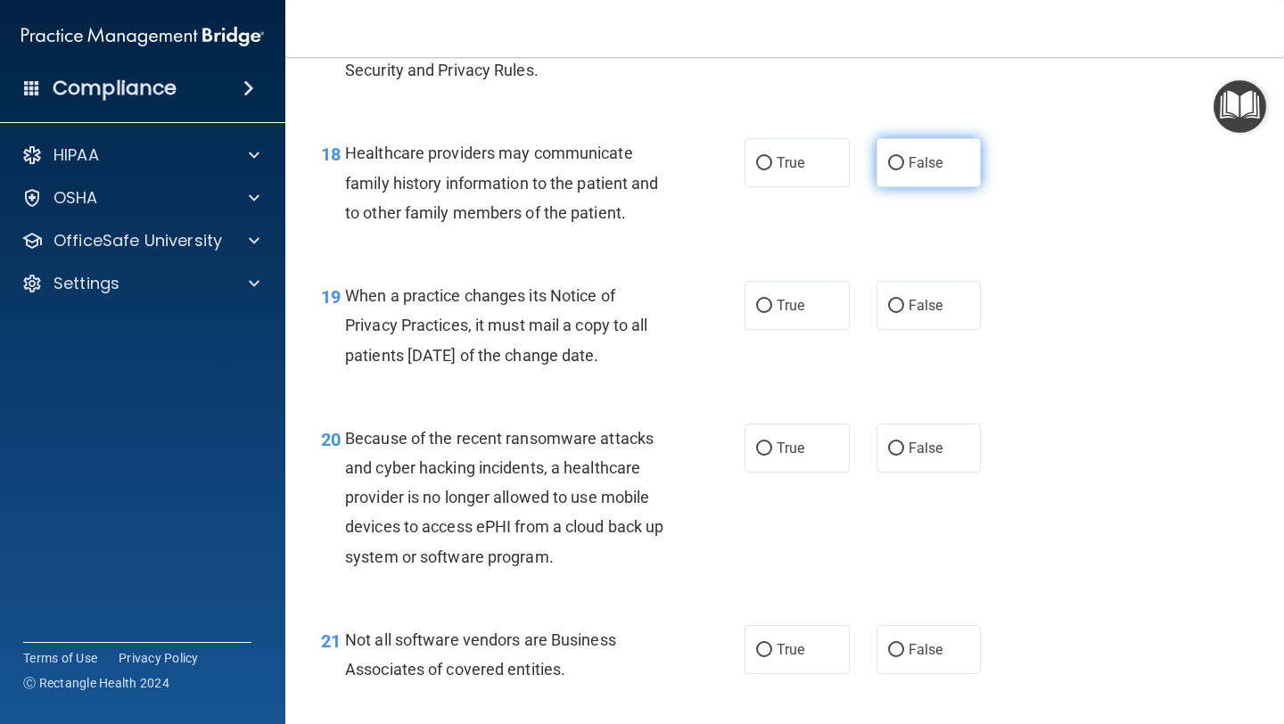
click at [935, 164] on span "False" at bounding box center [926, 162] width 35 height 17
click at [904, 164] on input "False" at bounding box center [896, 163] width 16 height 13
radio input "true"
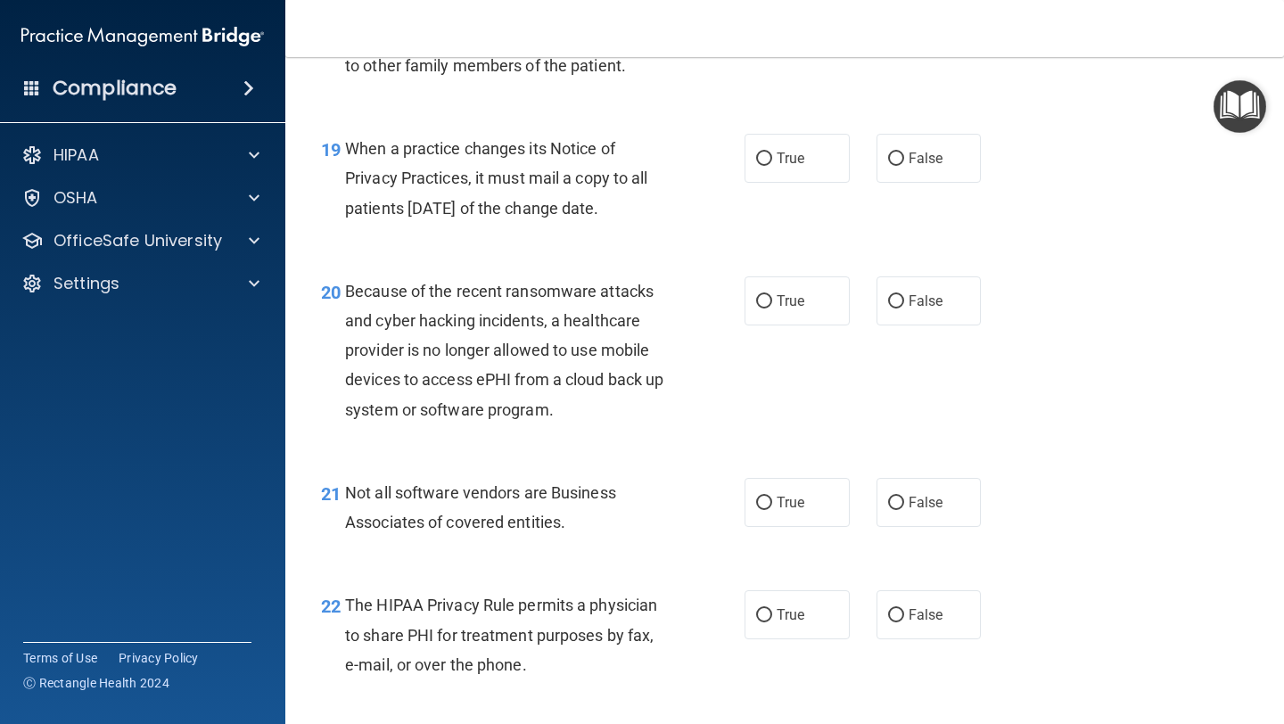
scroll to position [3106, 0]
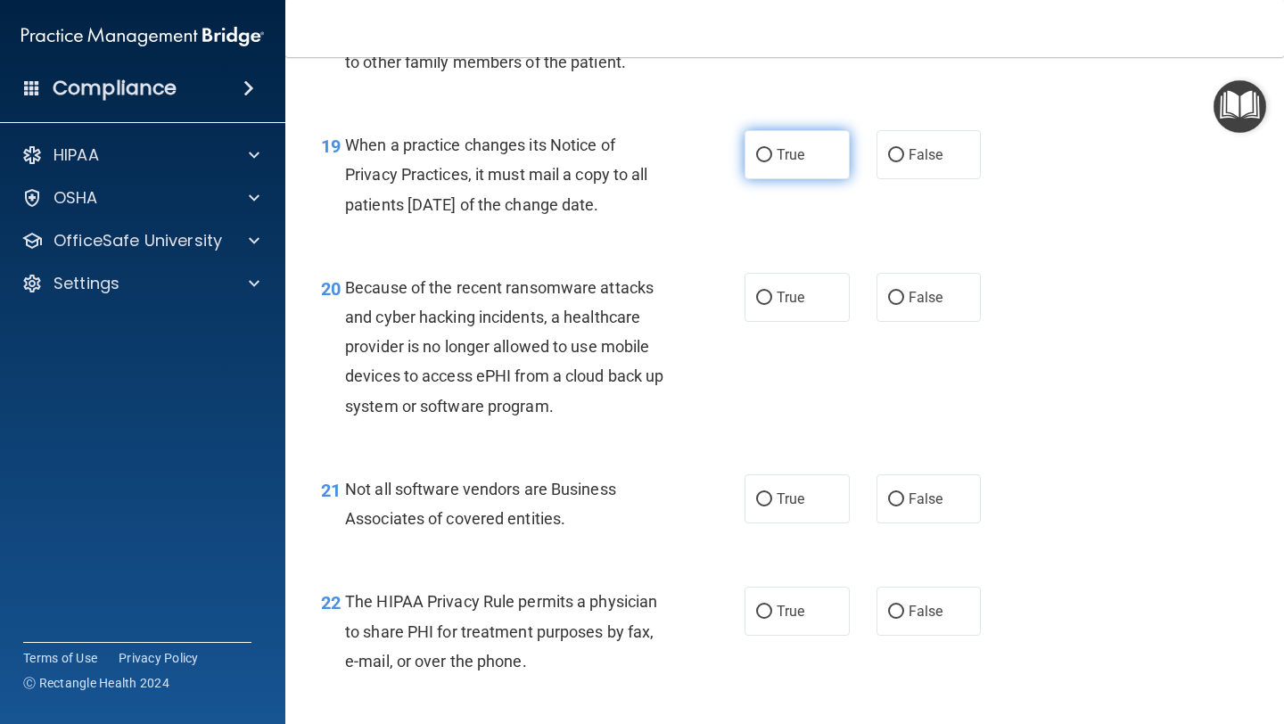
click at [790, 160] on span "True" at bounding box center [791, 154] width 28 height 17
click at [772, 160] on input "True" at bounding box center [764, 155] width 16 height 13
radio input "true"
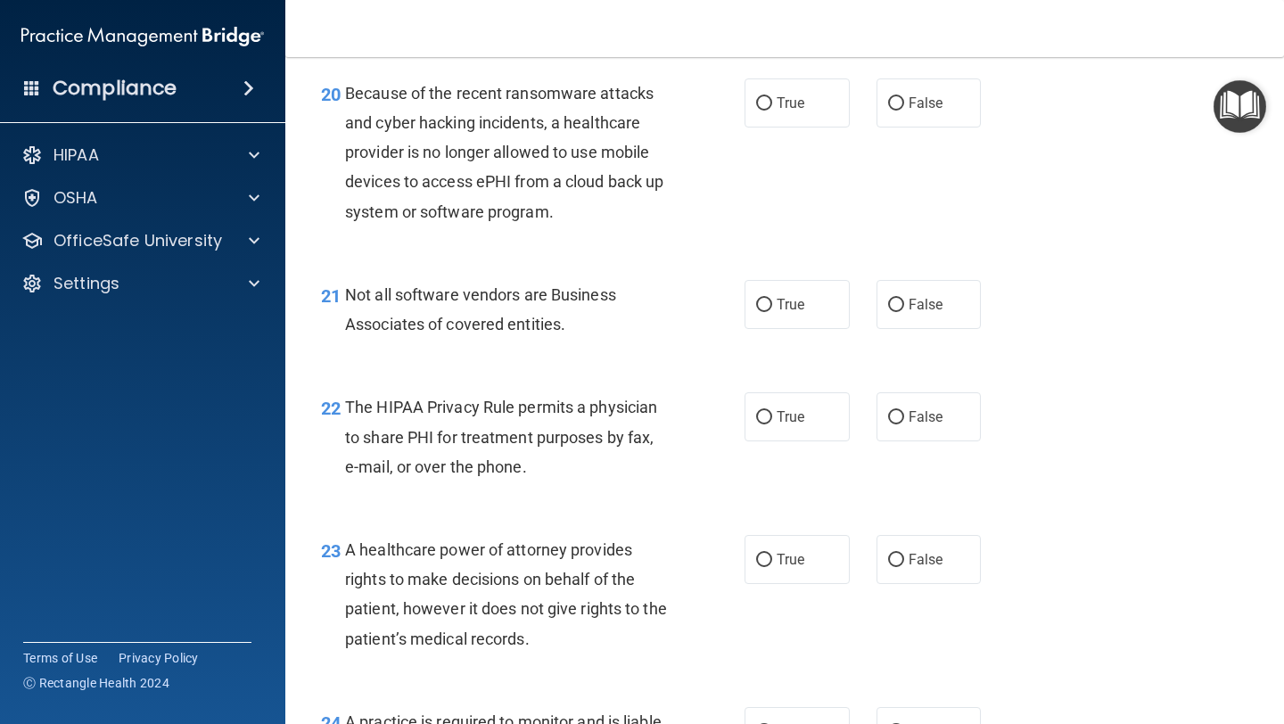
scroll to position [3302, 0]
click at [746, 96] on label "True" at bounding box center [796, 101] width 105 height 49
click at [756, 96] on input "True" at bounding box center [764, 101] width 16 height 13
radio input "true"
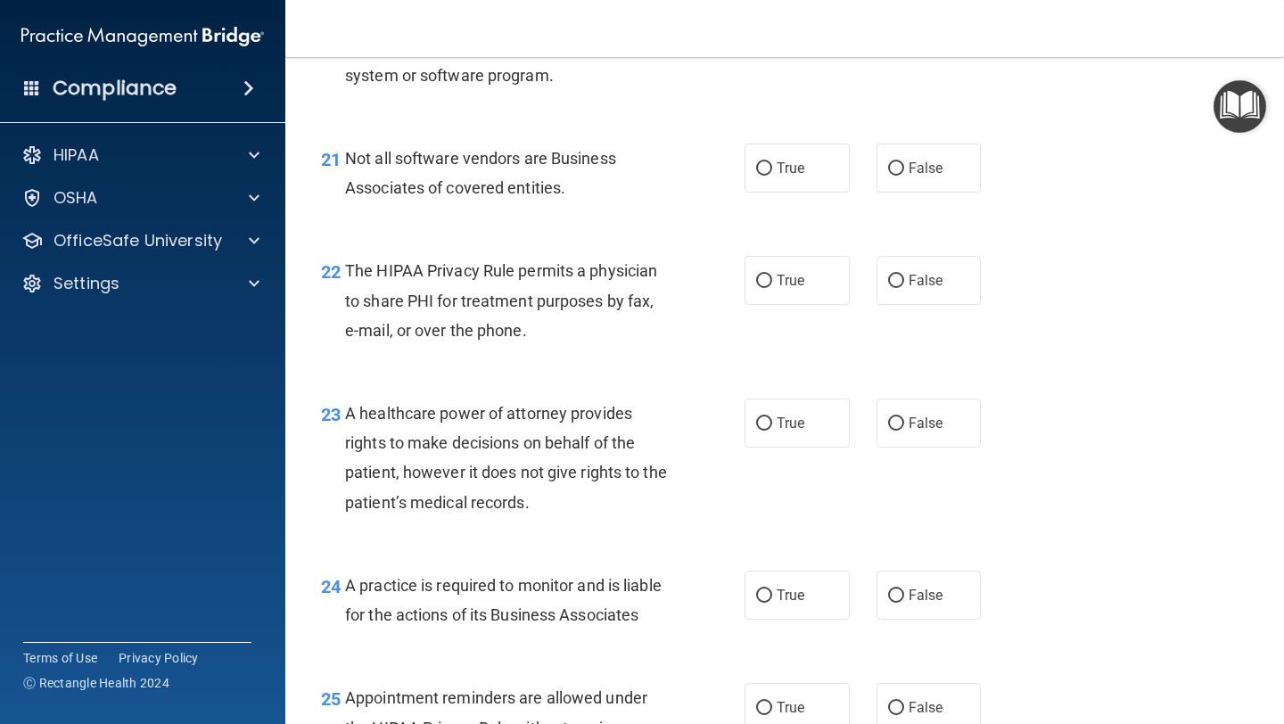
scroll to position [3435, 0]
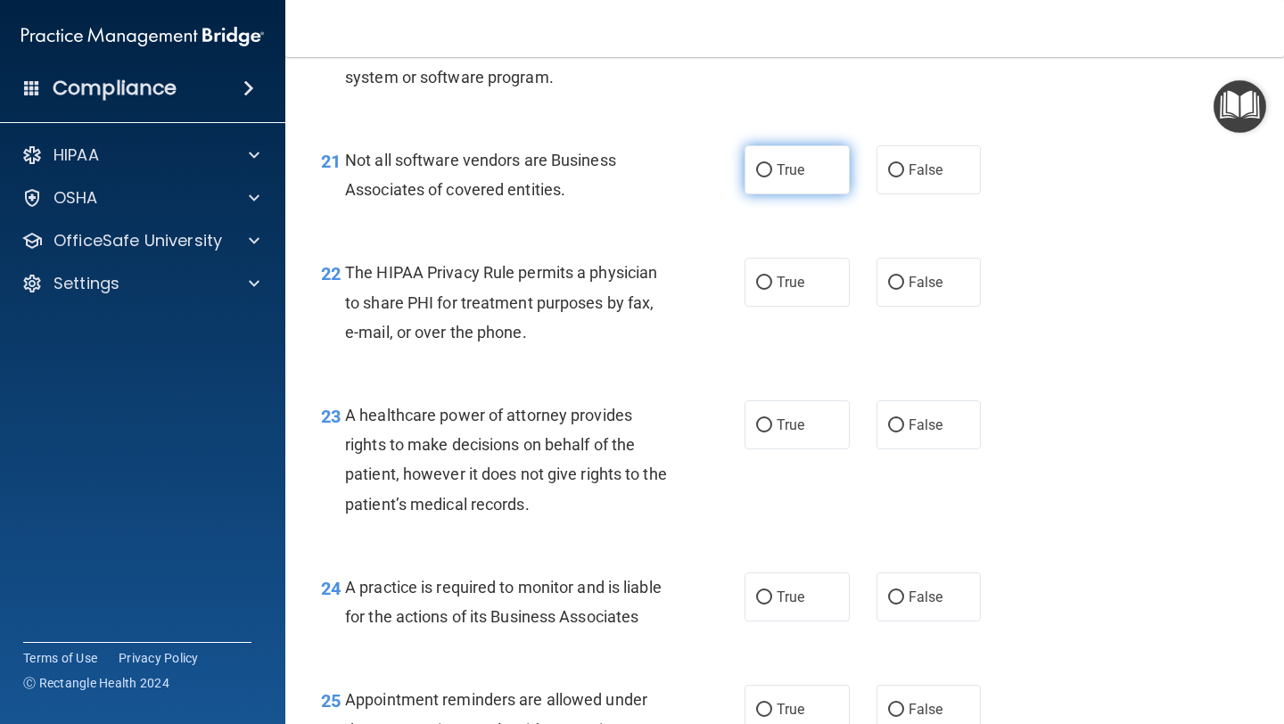
click at [804, 160] on label "True" at bounding box center [796, 169] width 105 height 49
click at [772, 164] on input "True" at bounding box center [764, 170] width 16 height 13
radio input "true"
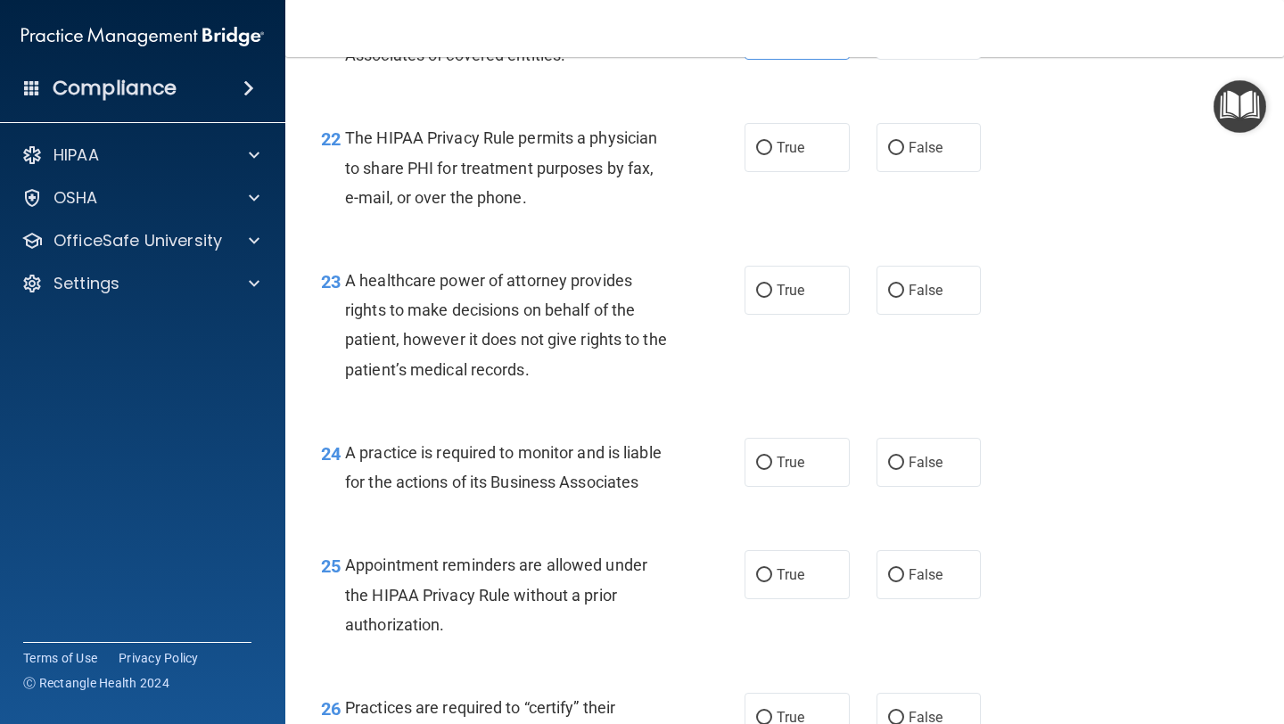
scroll to position [3572, 0]
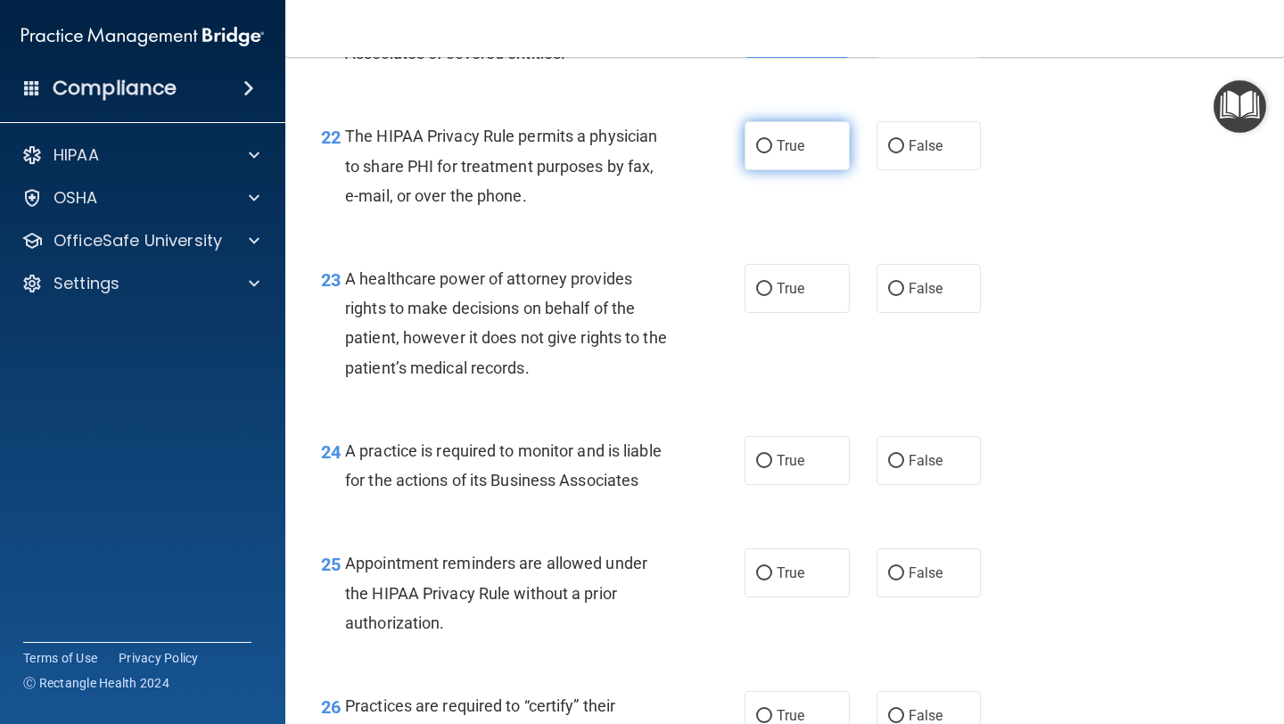
click at [795, 143] on span "True" at bounding box center [791, 145] width 28 height 17
click at [772, 143] on input "True" at bounding box center [764, 146] width 16 height 13
radio input "true"
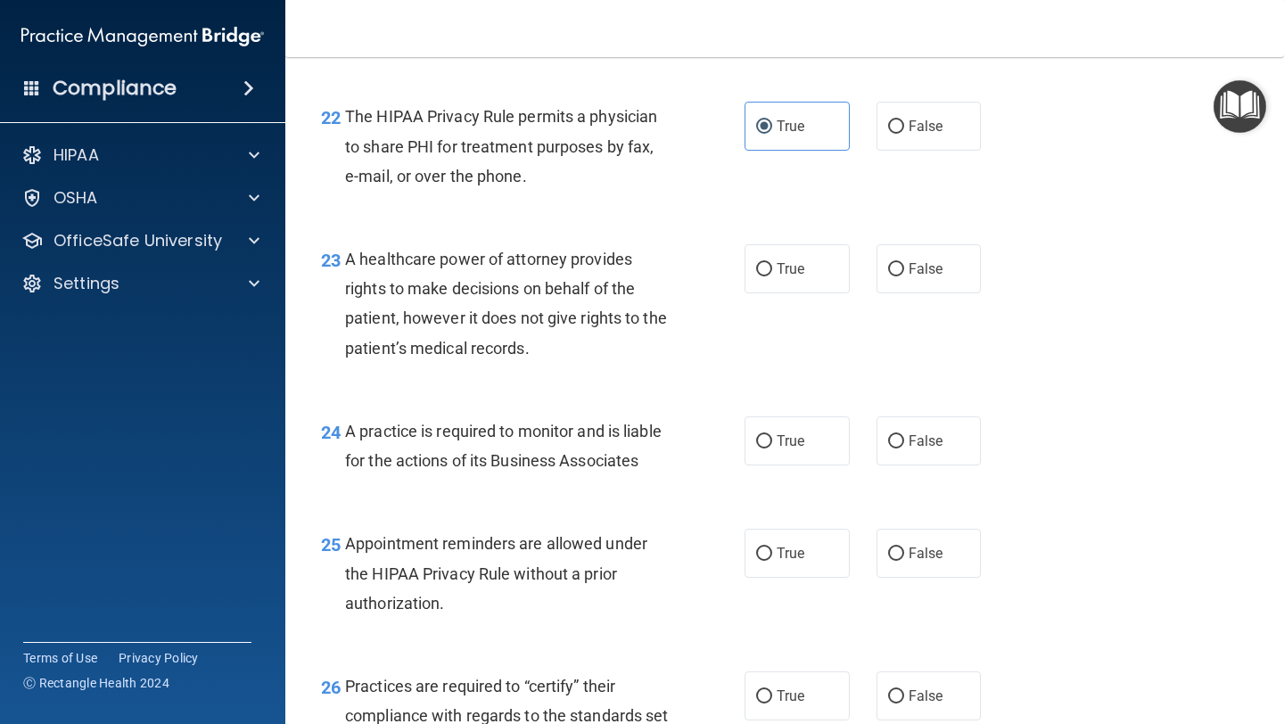
scroll to position [3593, 0]
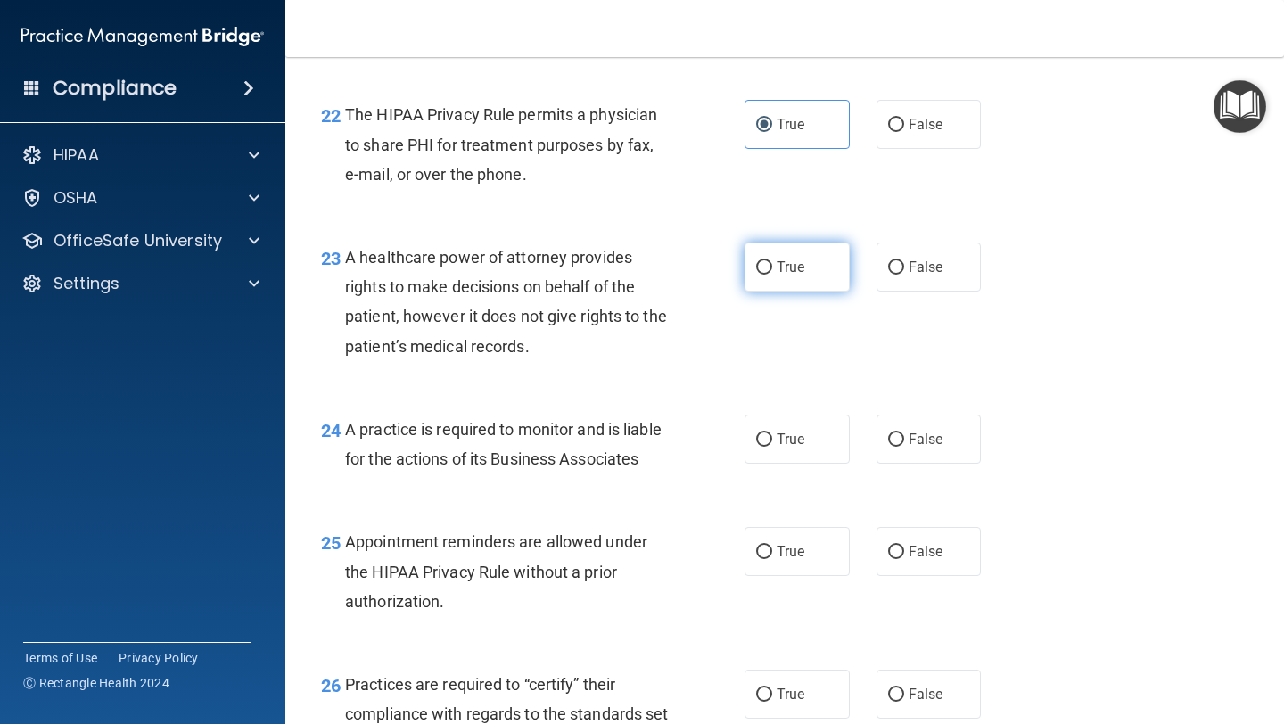
click at [788, 268] on span "True" at bounding box center [791, 267] width 28 height 17
click at [772, 268] on input "True" at bounding box center [764, 267] width 16 height 13
radio input "true"
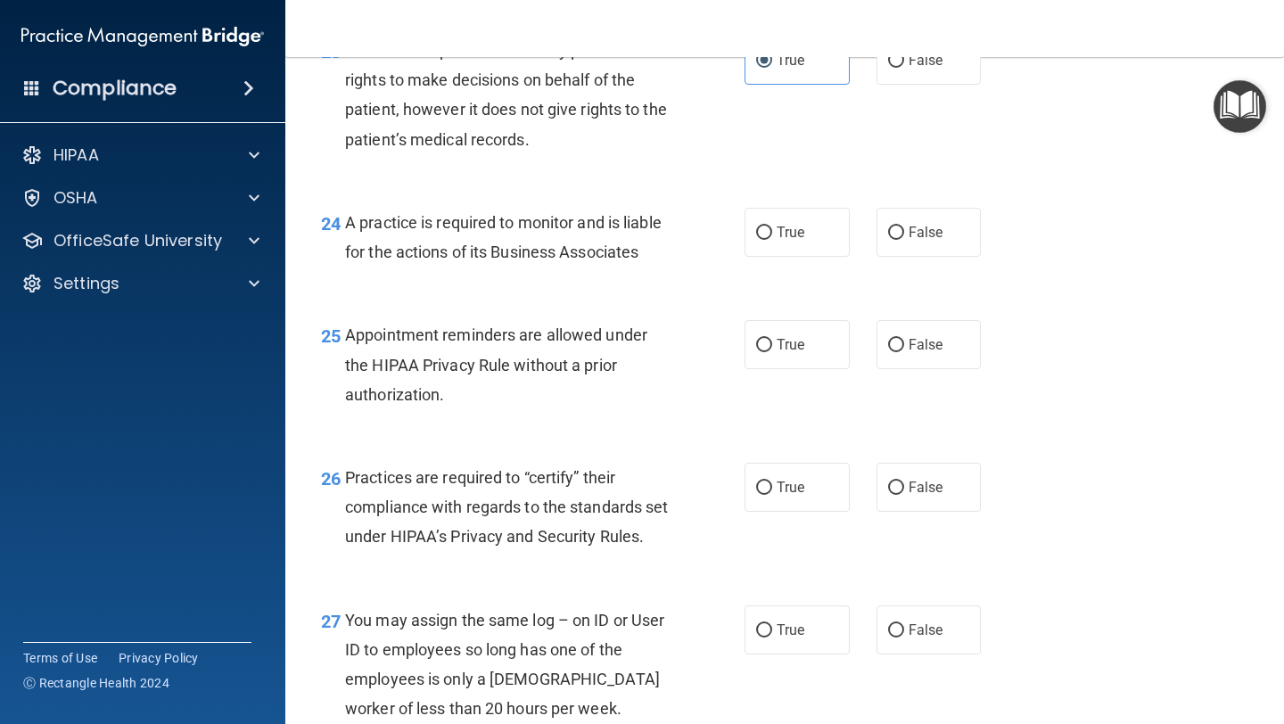
scroll to position [3813, 0]
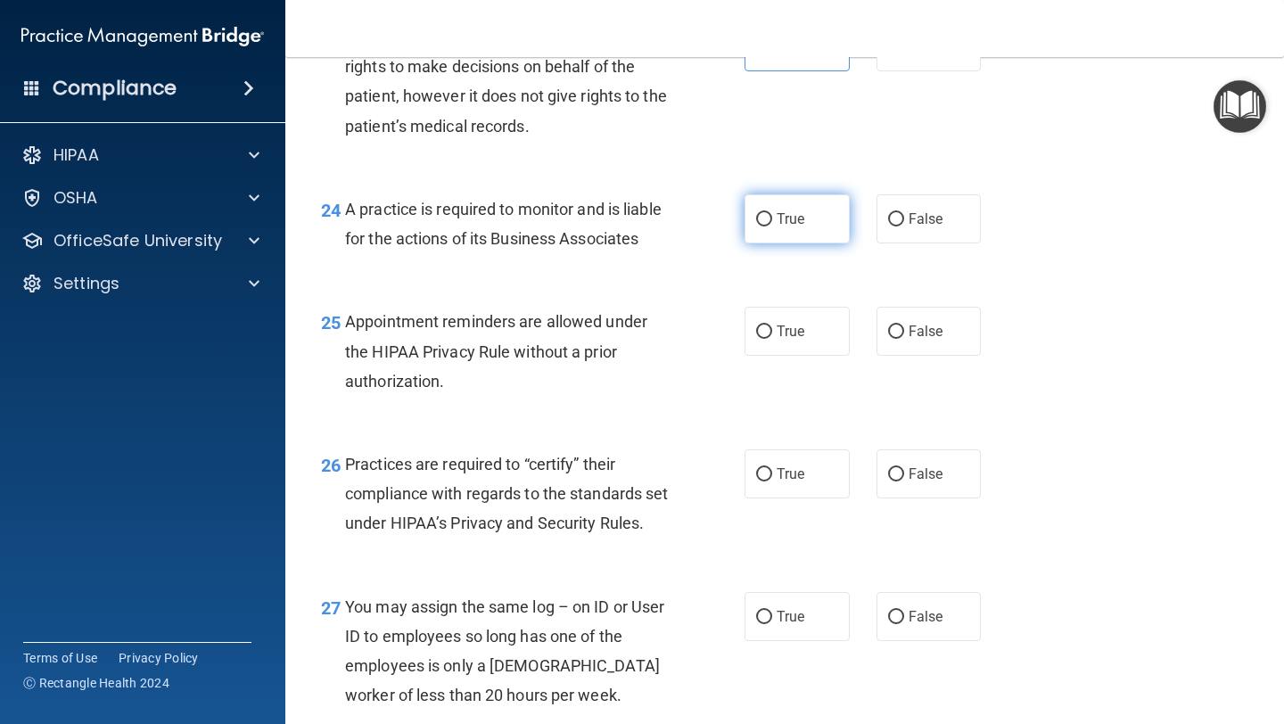
click at [808, 220] on label "True" at bounding box center [796, 218] width 105 height 49
click at [772, 220] on input "True" at bounding box center [764, 219] width 16 height 13
radio input "true"
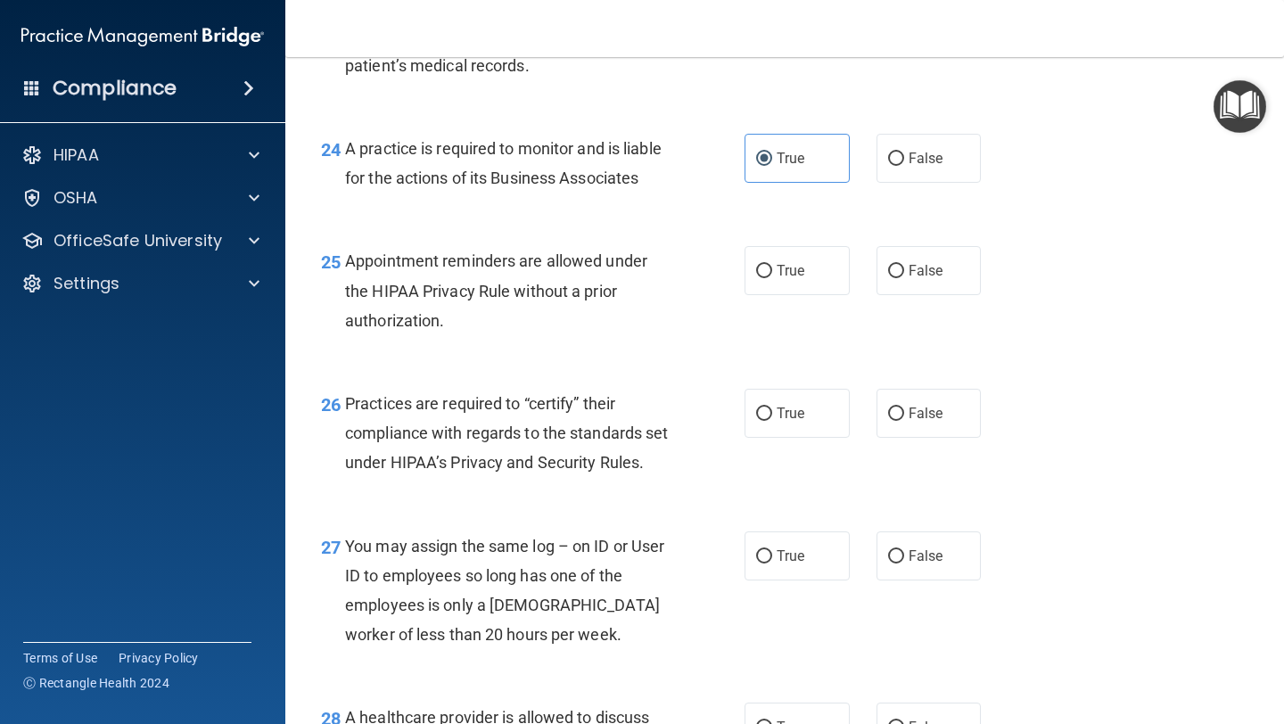
scroll to position [3888, 0]
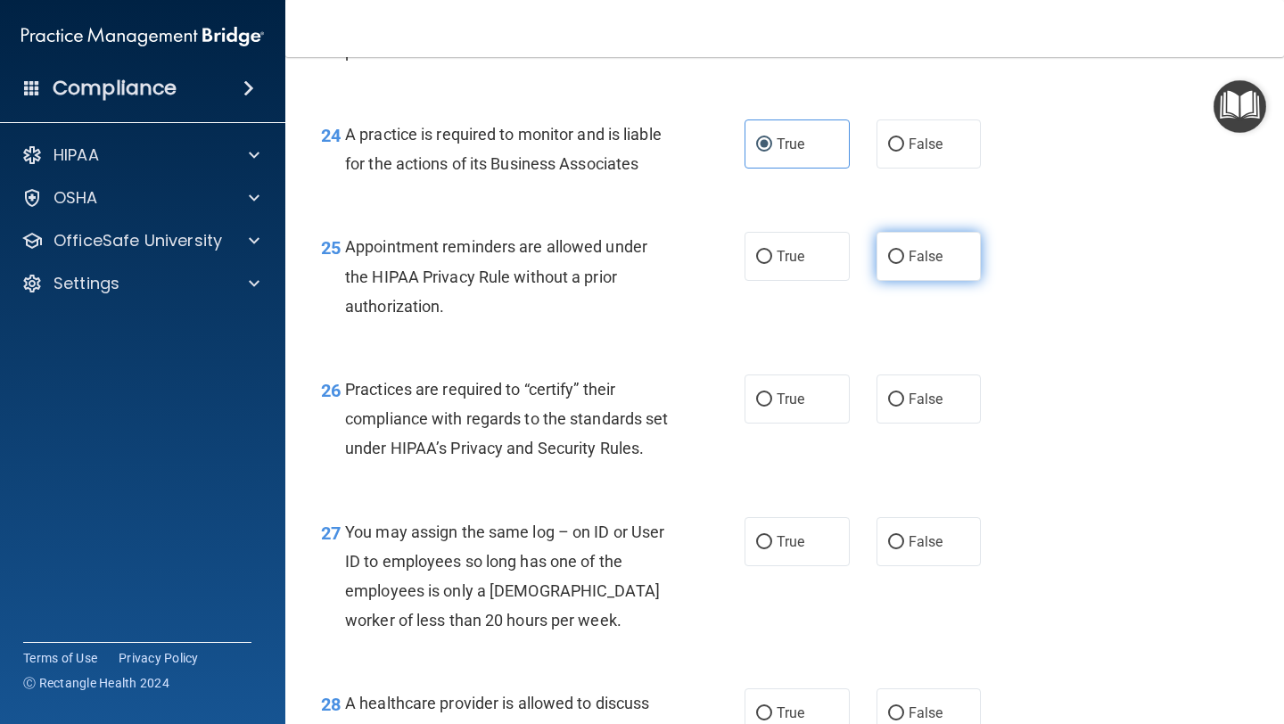
click at [933, 264] on span "False" at bounding box center [926, 256] width 35 height 17
click at [904, 264] on input "False" at bounding box center [896, 257] width 16 height 13
radio input "true"
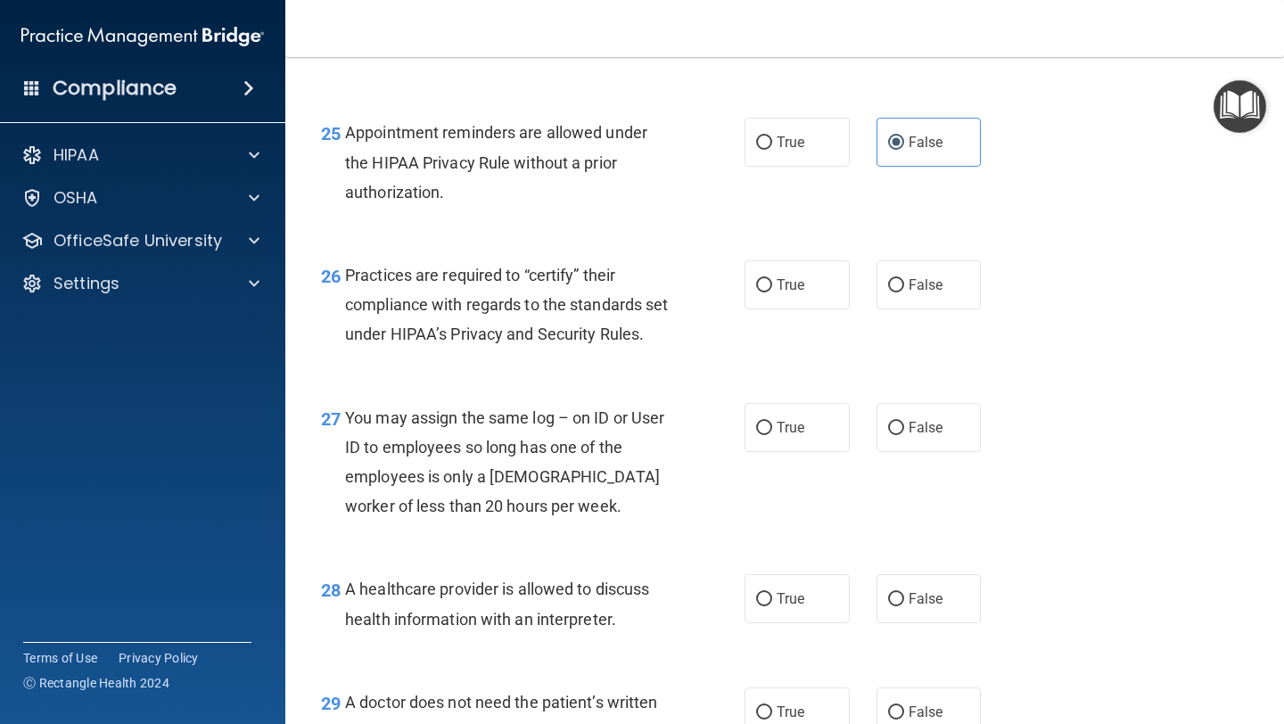
scroll to position [4023, 0]
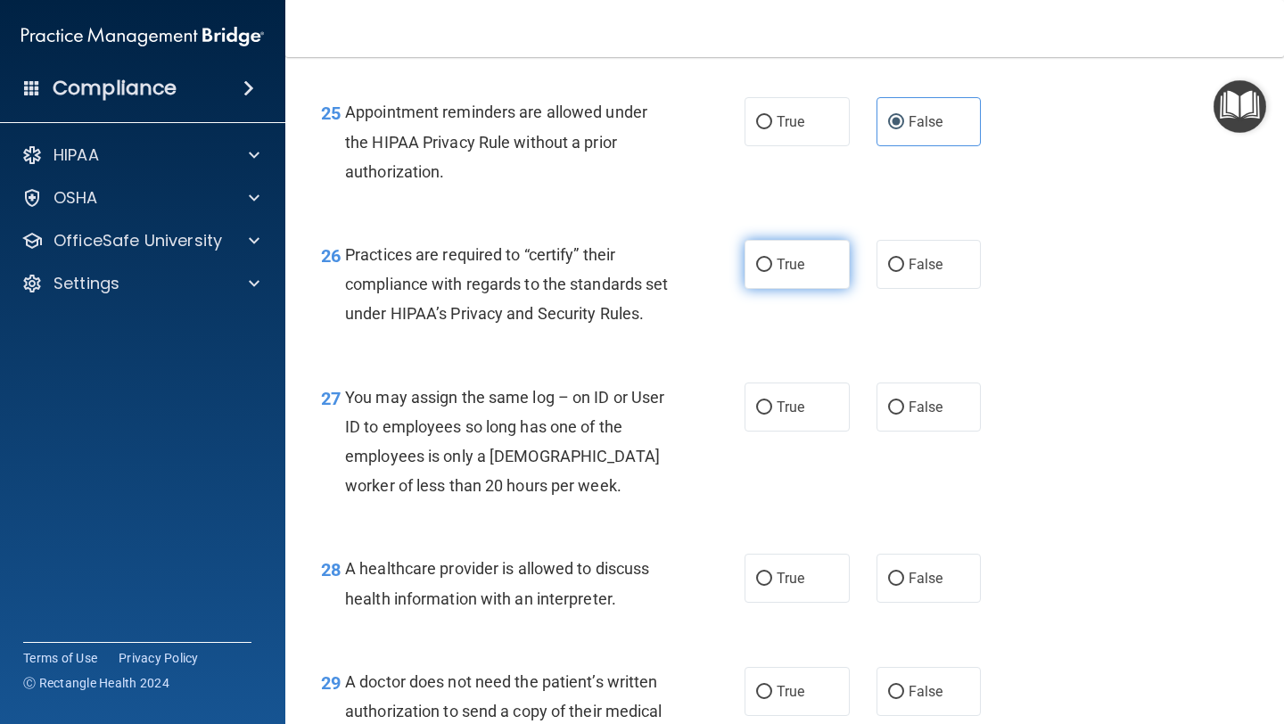
click at [772, 281] on label "True" at bounding box center [796, 264] width 105 height 49
click at [772, 272] on input "True" at bounding box center [764, 265] width 16 height 13
radio input "true"
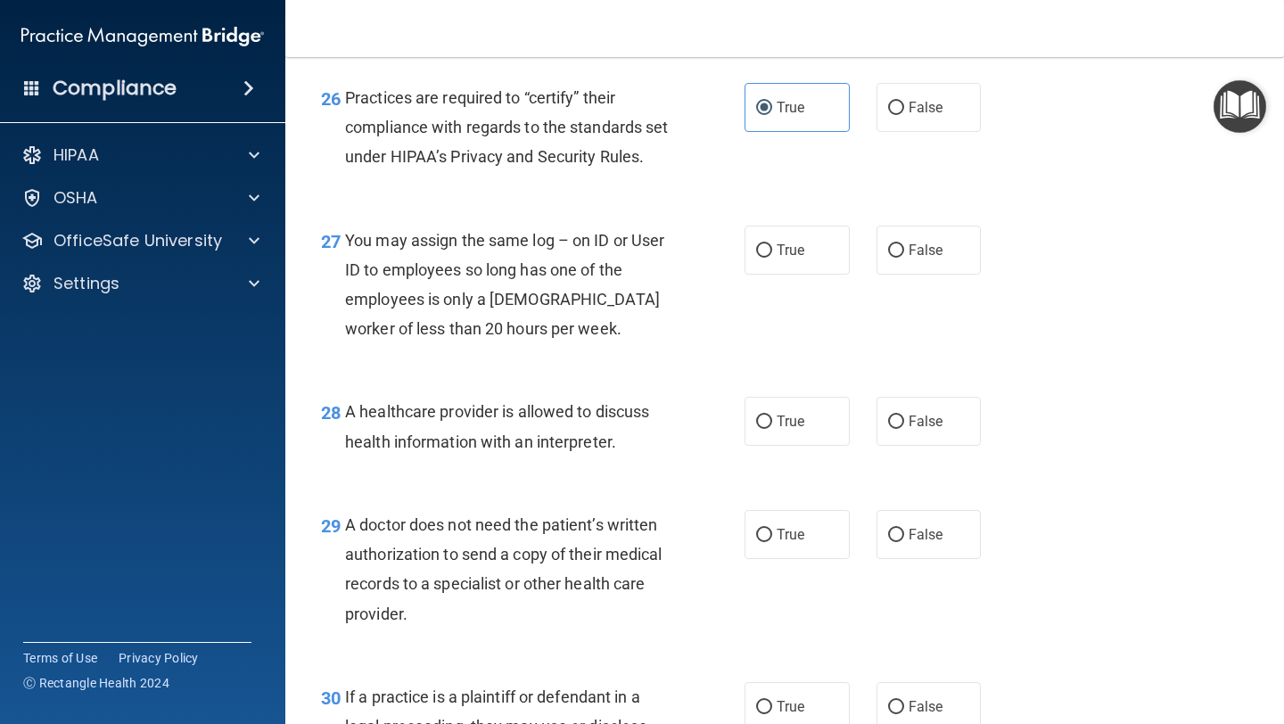
scroll to position [4209, 0]
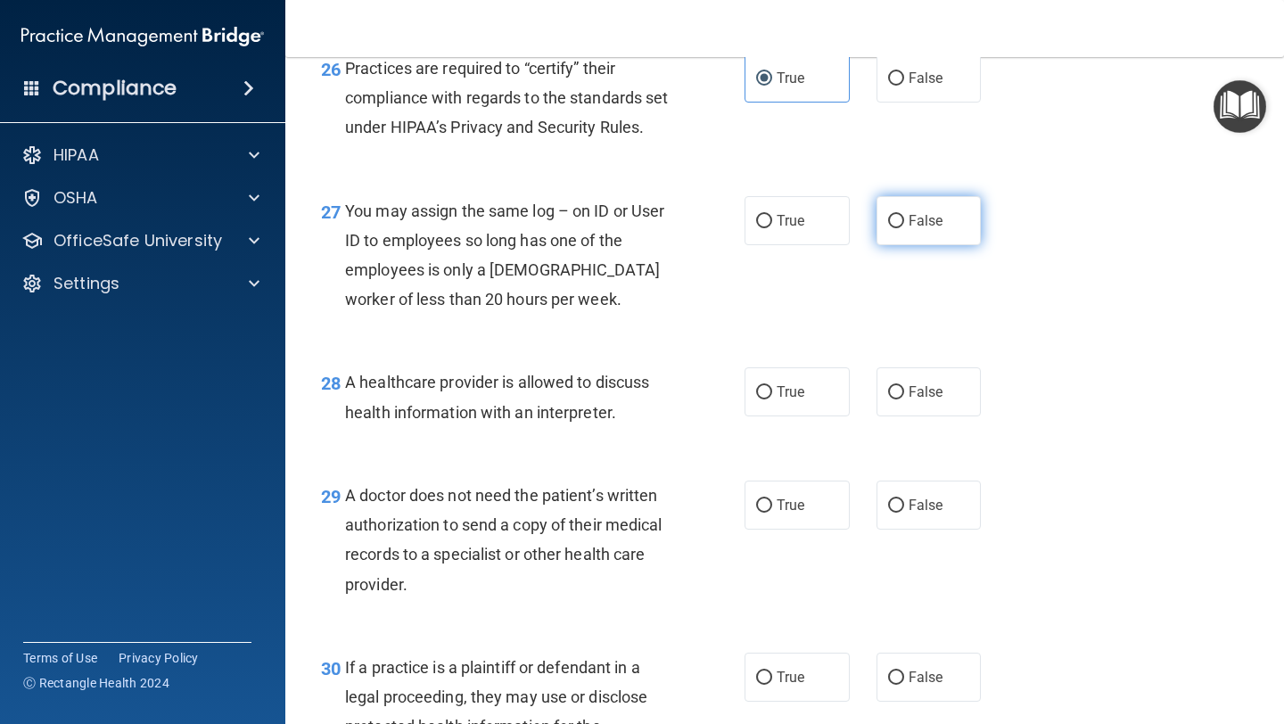
click at [960, 245] on label "False" at bounding box center [928, 220] width 105 height 49
click at [904, 228] on input "False" at bounding box center [896, 221] width 16 height 13
radio input "true"
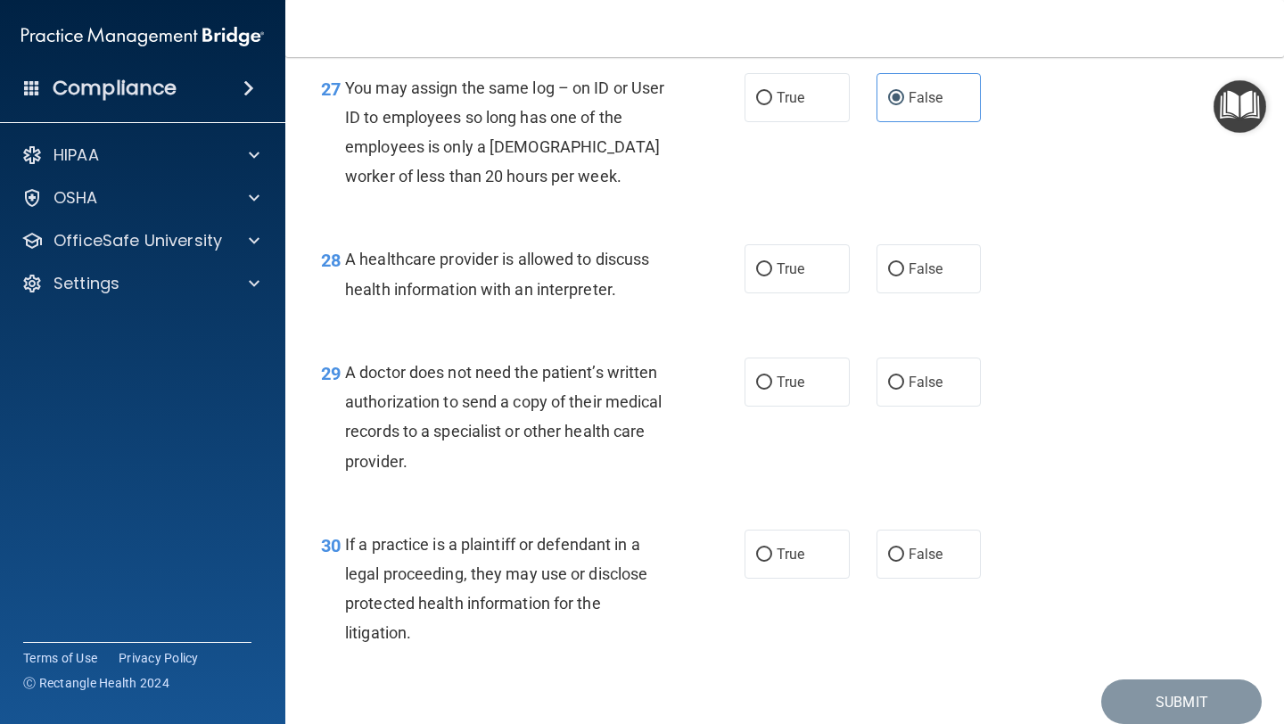
scroll to position [4340, 0]
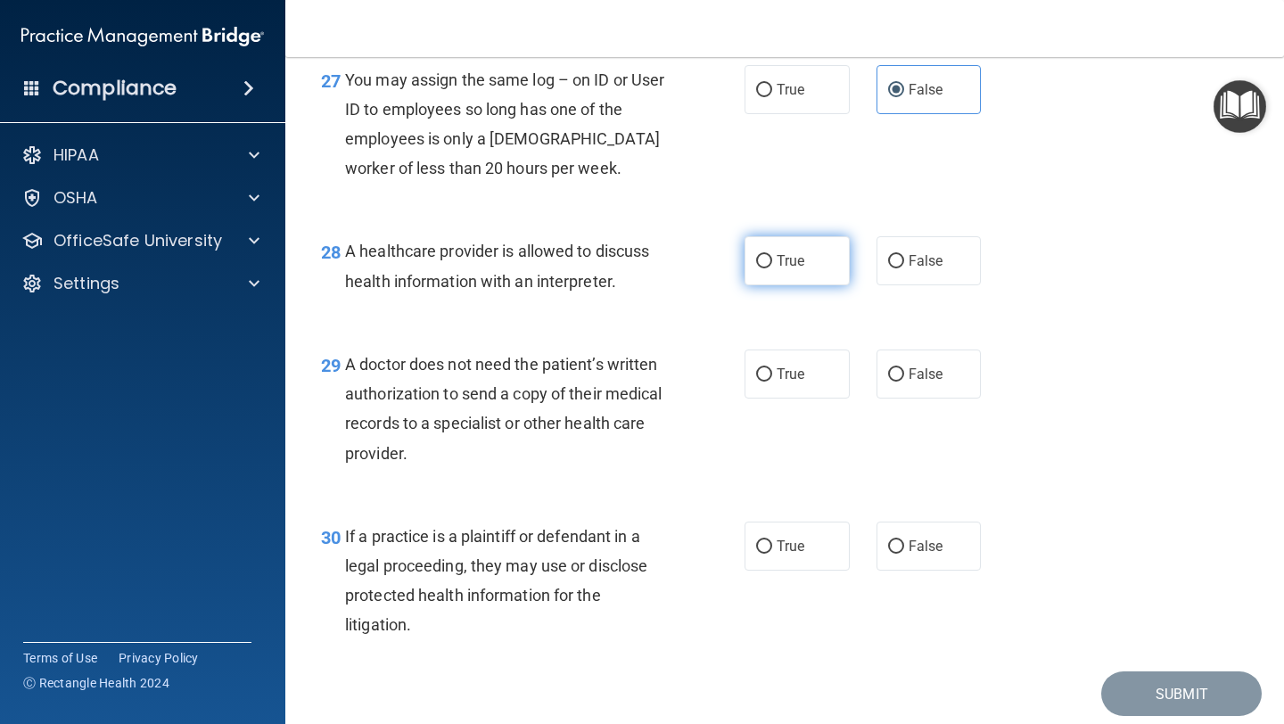
click at [799, 269] on span "True" at bounding box center [791, 260] width 28 height 17
click at [772, 268] on input "True" at bounding box center [764, 261] width 16 height 13
radio input "true"
click at [904, 399] on label "False" at bounding box center [928, 373] width 105 height 49
click at [904, 382] on input "False" at bounding box center [896, 374] width 16 height 13
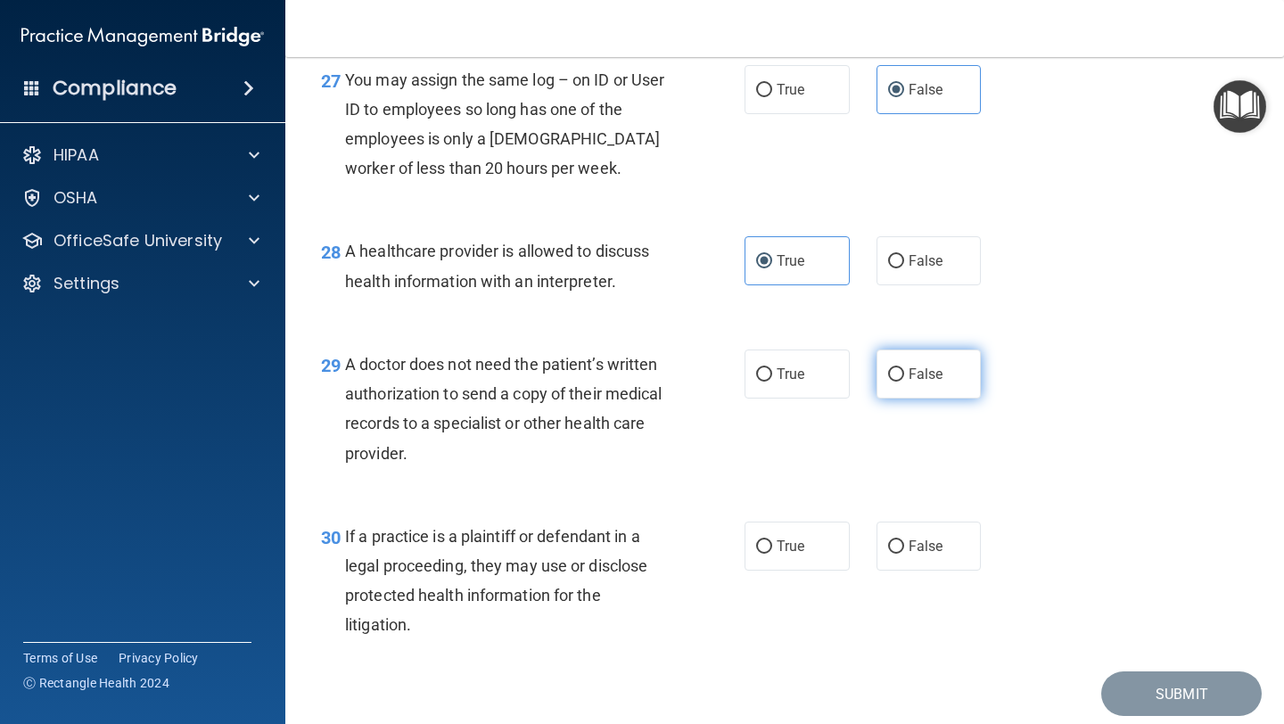
radio input "true"
click at [884, 571] on label "False" at bounding box center [928, 546] width 105 height 49
click at [888, 554] on input "False" at bounding box center [896, 546] width 16 height 13
radio input "true"
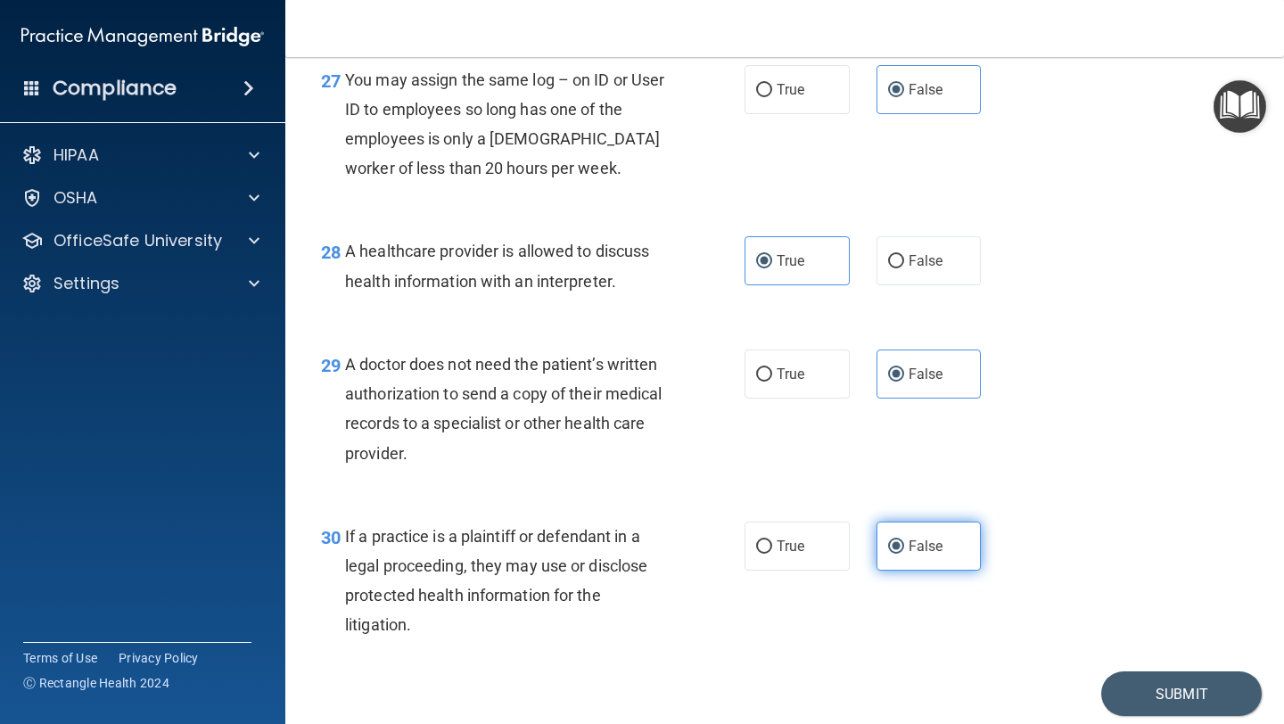
scroll to position [4434, 0]
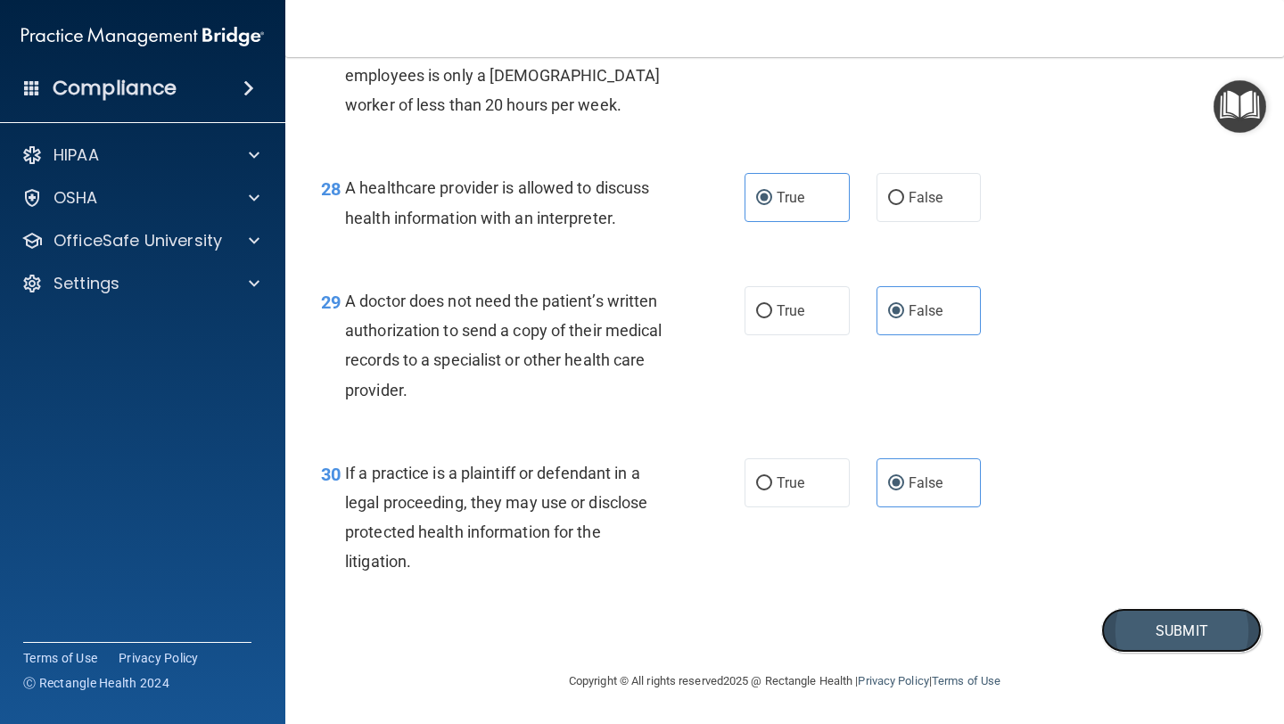
click at [1240, 633] on button "Submit" at bounding box center [1181, 630] width 160 height 45
